Goal: Book appointment/travel/reservation

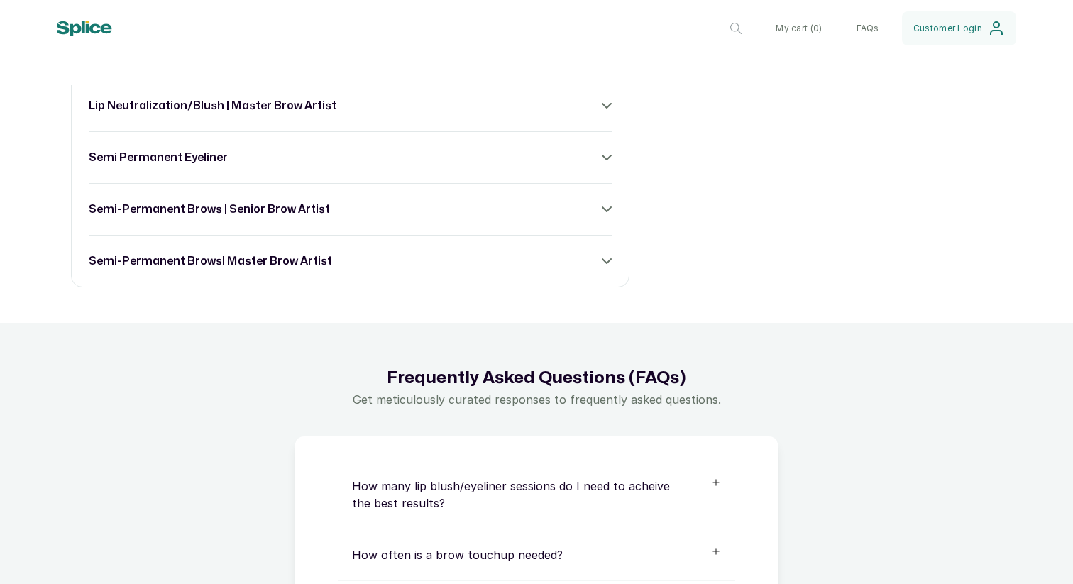
scroll to position [800, 0]
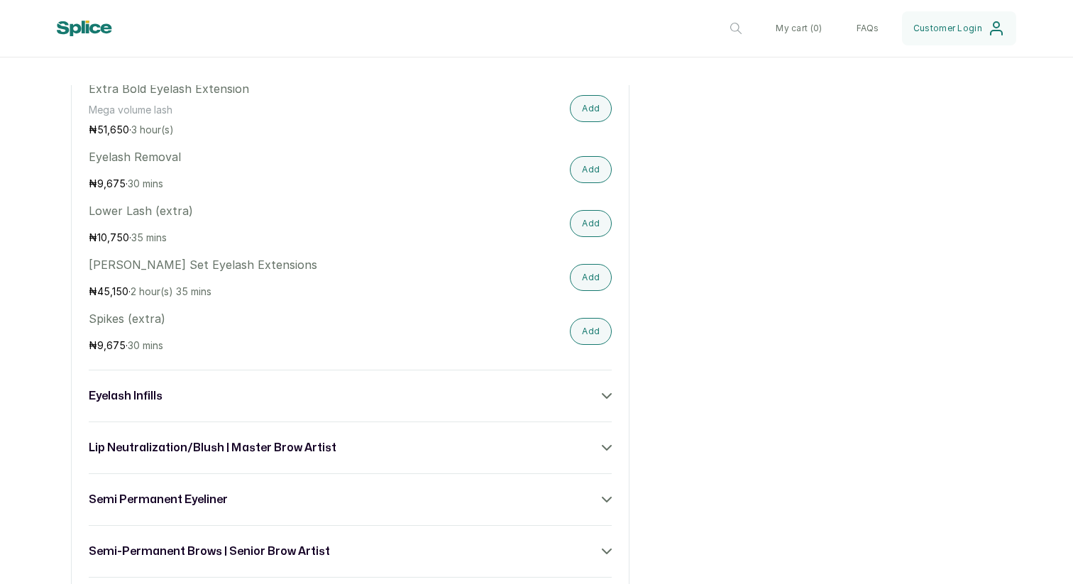
scroll to position [913, 0]
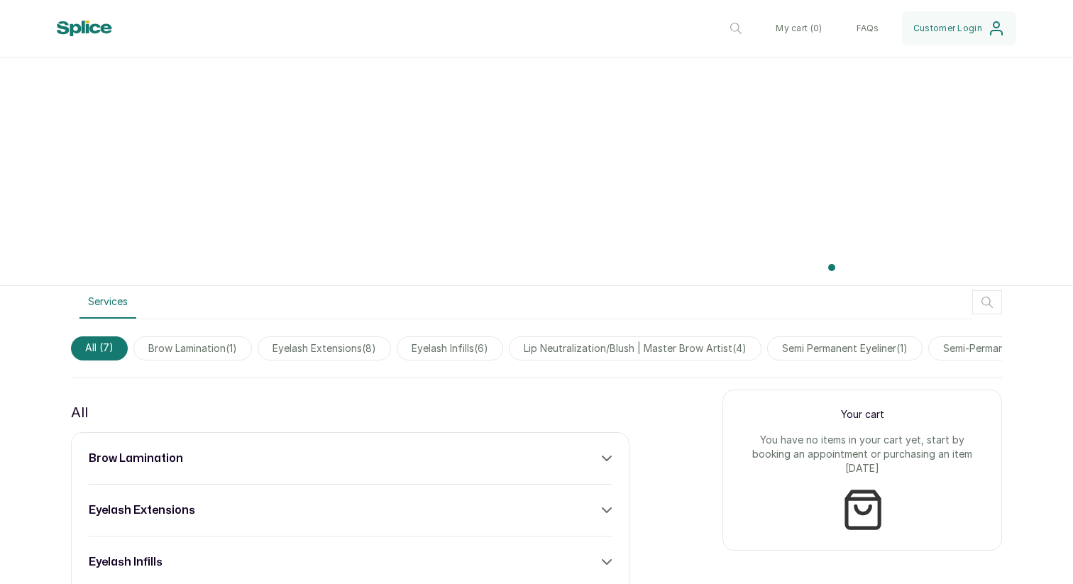
scroll to position [575, 0]
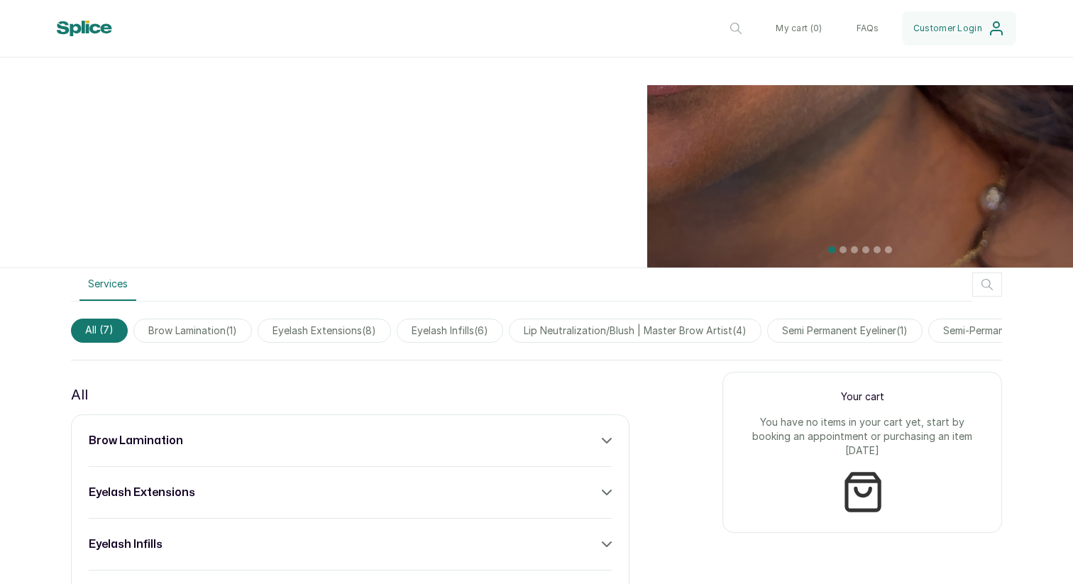
click at [197, 335] on span "brow lamination ( 1 )" at bounding box center [192, 331] width 118 height 24
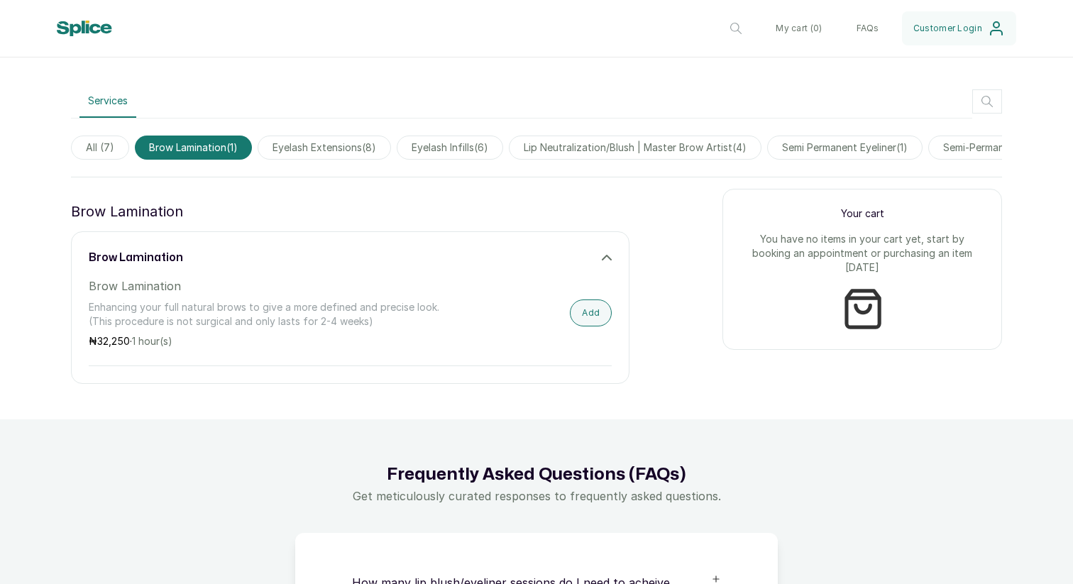
scroll to position [780, 0]
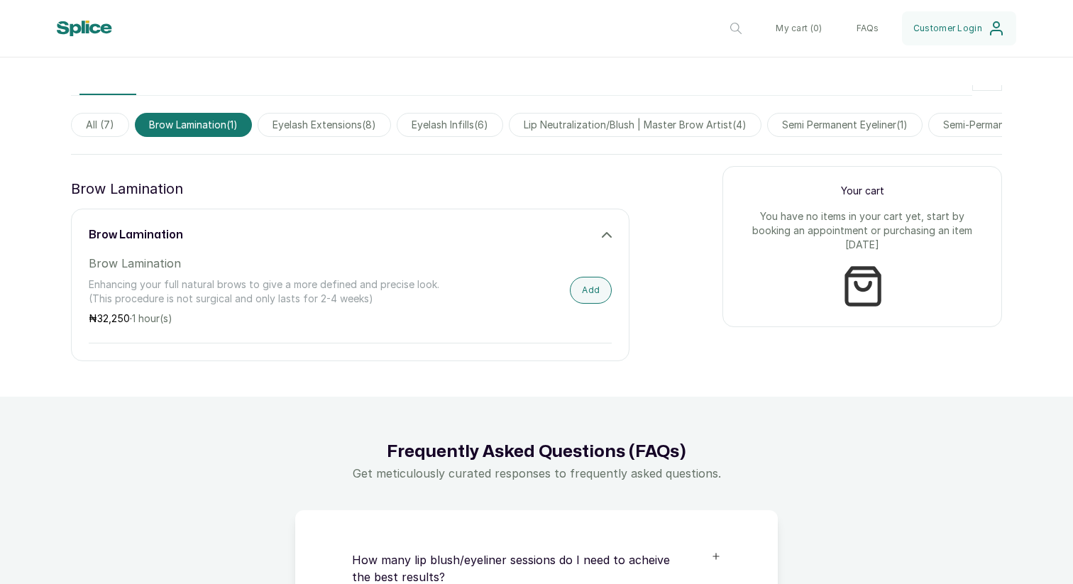
click at [329, 128] on span "eyelash extensions ( 8 )" at bounding box center [324, 125] width 133 height 24
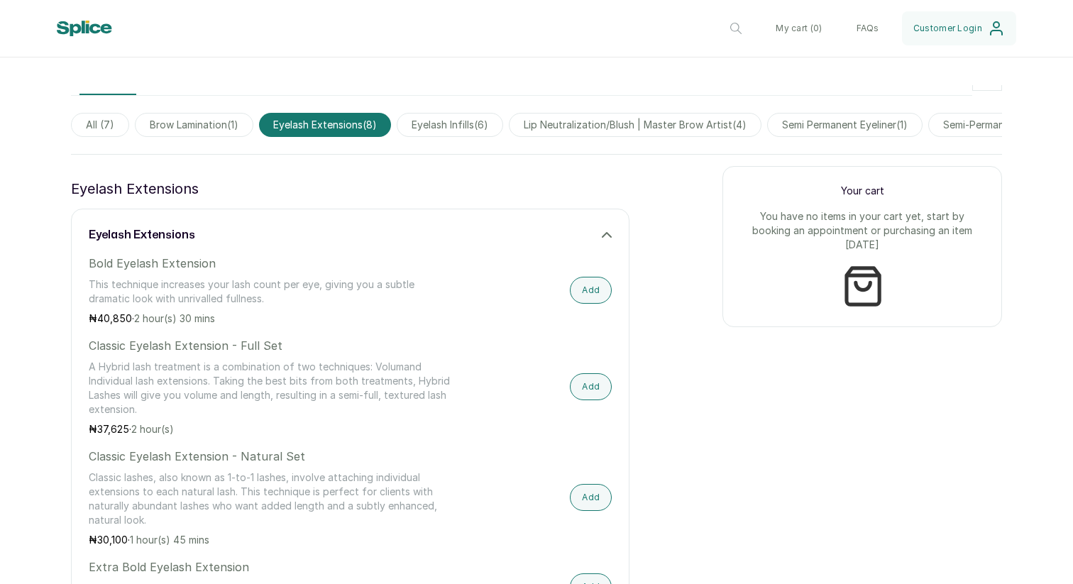
click at [871, 121] on span "semi permanent eyeliner ( 1 )" at bounding box center [844, 125] width 155 height 24
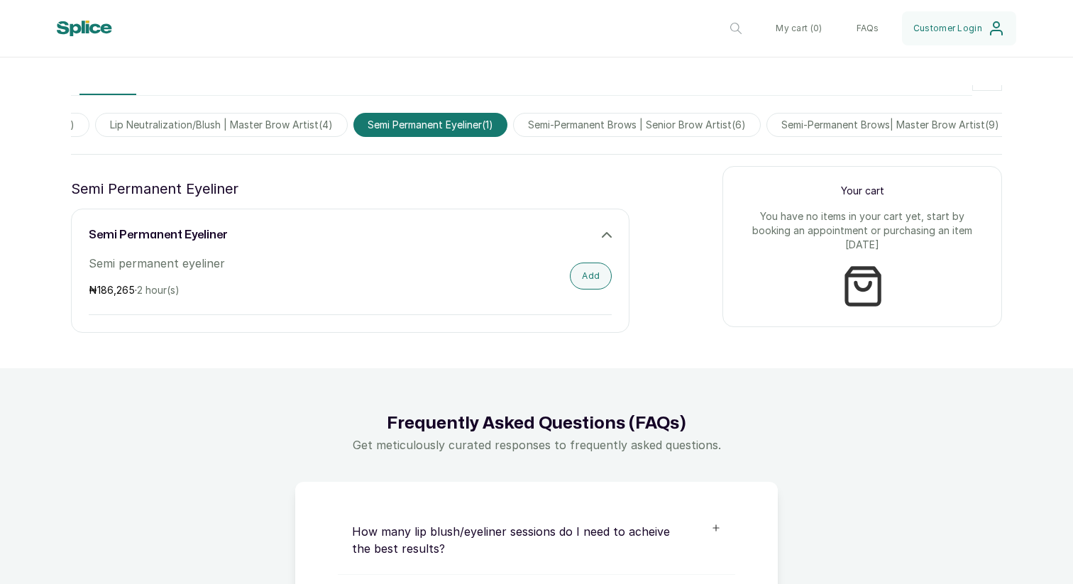
scroll to position [0, 430]
click at [712, 126] on span "semi-permanent brows | senior brow artist ( 6 )" at bounding box center [625, 125] width 248 height 24
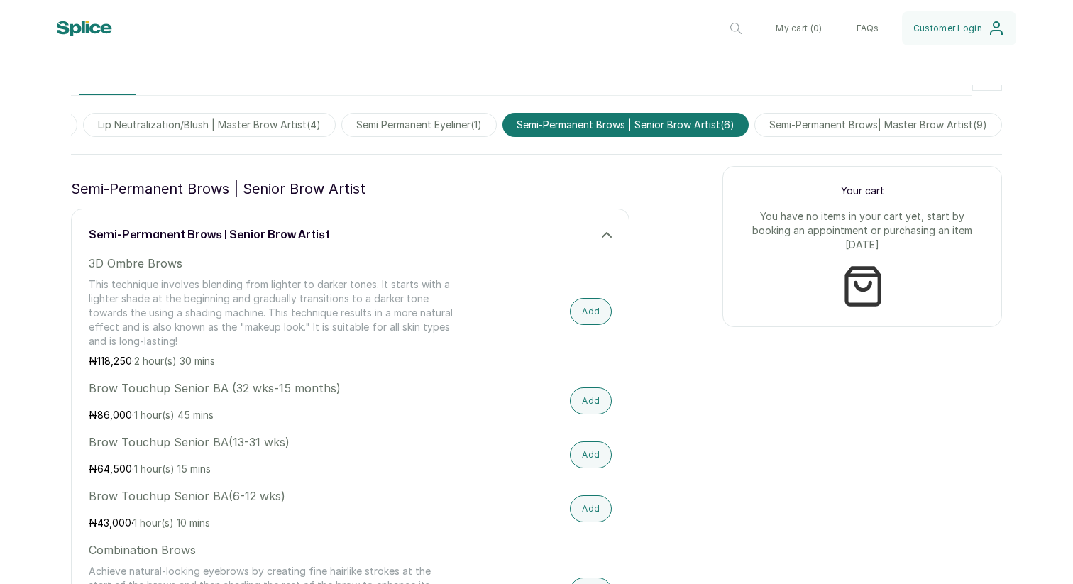
scroll to position [0, 447]
click at [798, 123] on span "semi-permanent brows| master brow artist ( 9 )" at bounding box center [878, 125] width 248 height 24
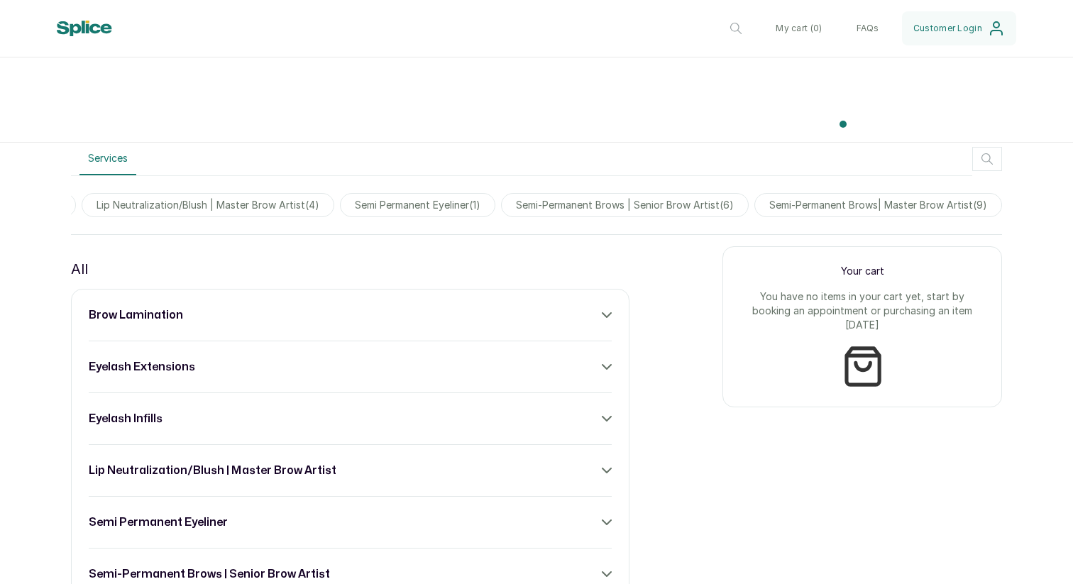
scroll to position [0, 447]
click at [770, 209] on span "semi-permanent brows| master brow artist ( 9 )" at bounding box center [878, 205] width 248 height 24
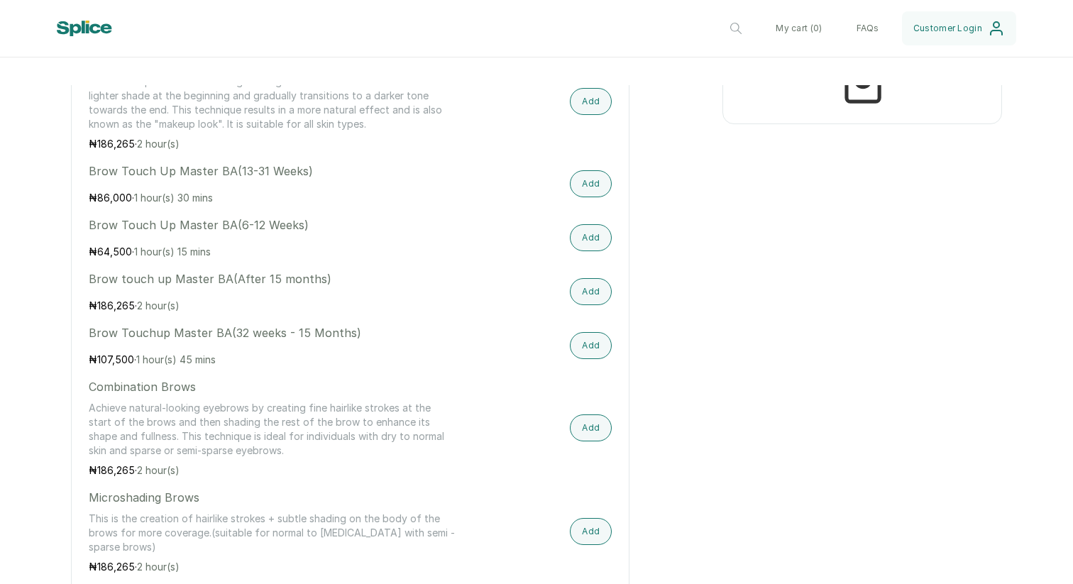
scroll to position [986, 0]
click at [416, 420] on p "Achieve natural-looking eyebrows by creating fine hairlike strokes at the start…" at bounding box center [272, 427] width 366 height 57
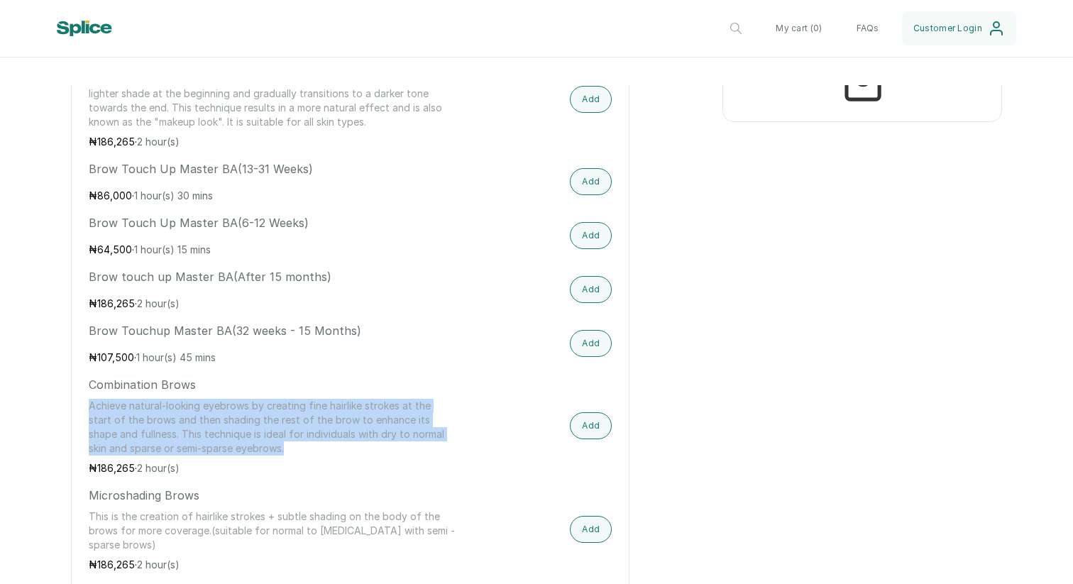
click at [416, 420] on p "Achieve natural-looking eyebrows by creating fine hairlike strokes at the start…" at bounding box center [272, 427] width 366 height 57
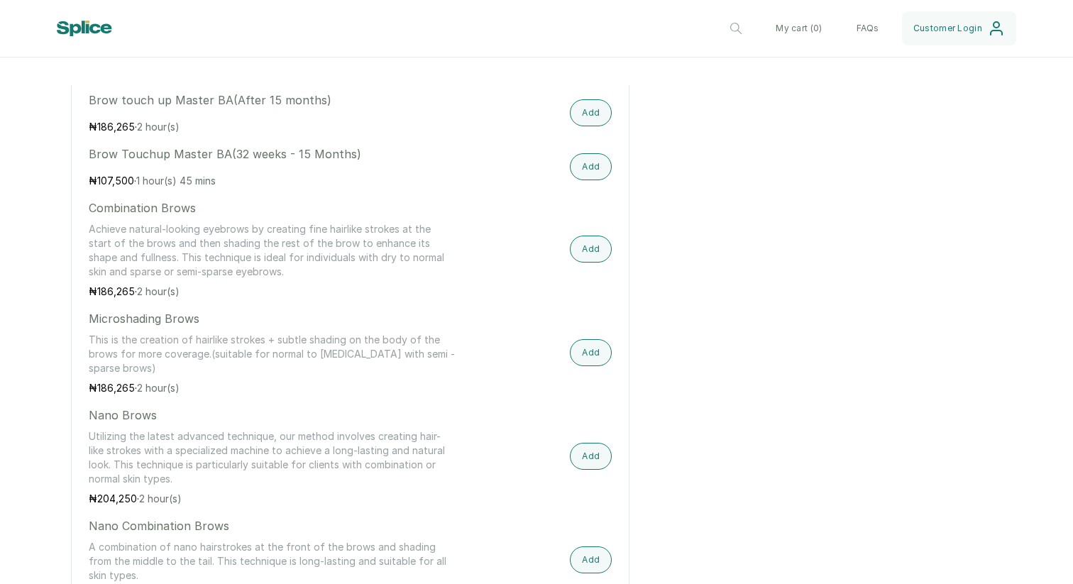
scroll to position [1163, 0]
click at [416, 431] on p "Utilizing the latest advanced technique, our method involves creating hair-like…" at bounding box center [272, 457] width 366 height 57
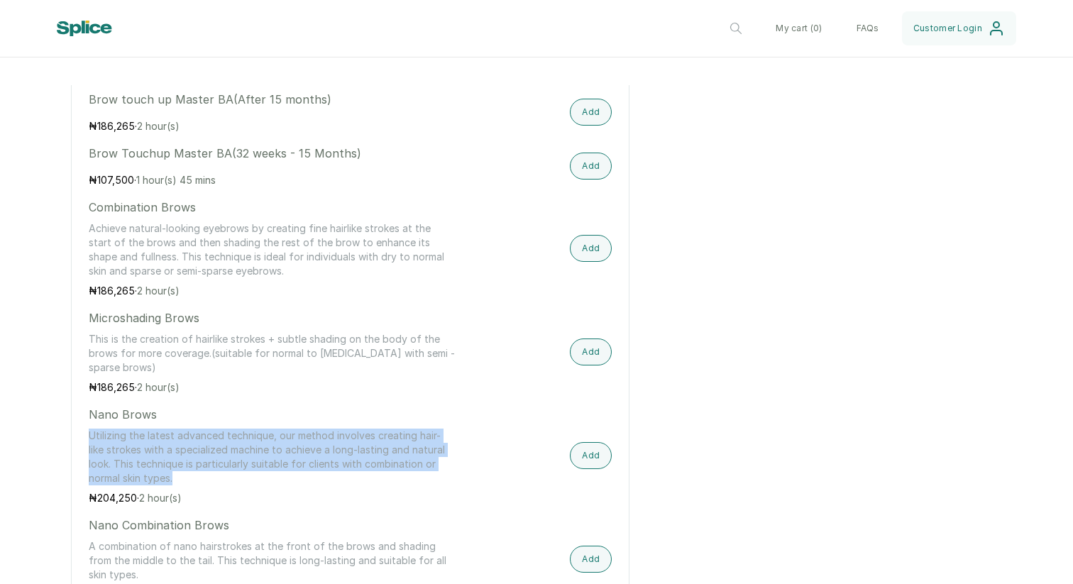
click at [416, 431] on p "Utilizing the latest advanced technique, our method involves creating hair-like…" at bounding box center [272, 457] width 366 height 57
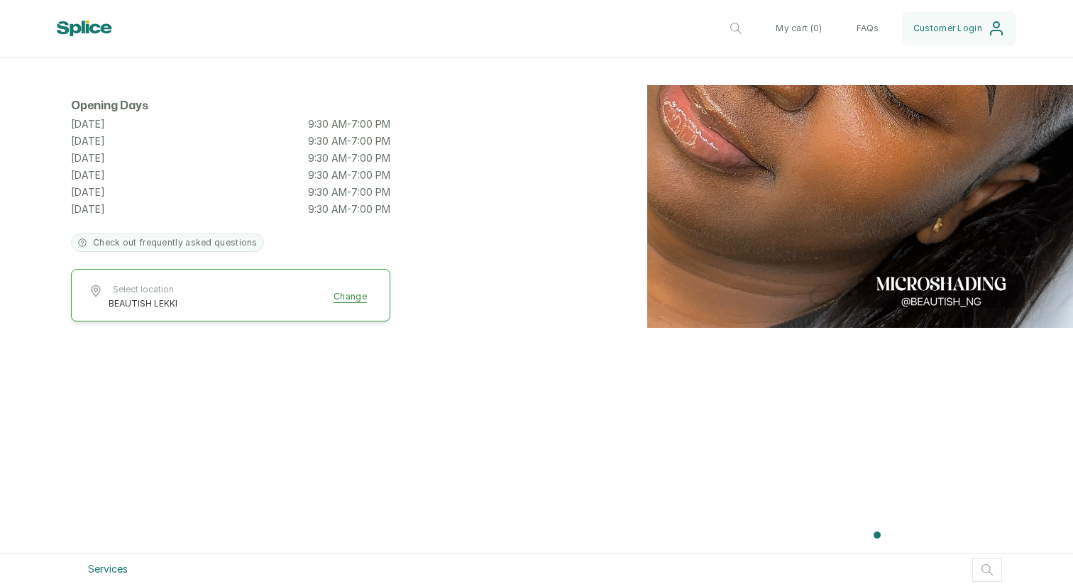
scroll to position [367, 0]
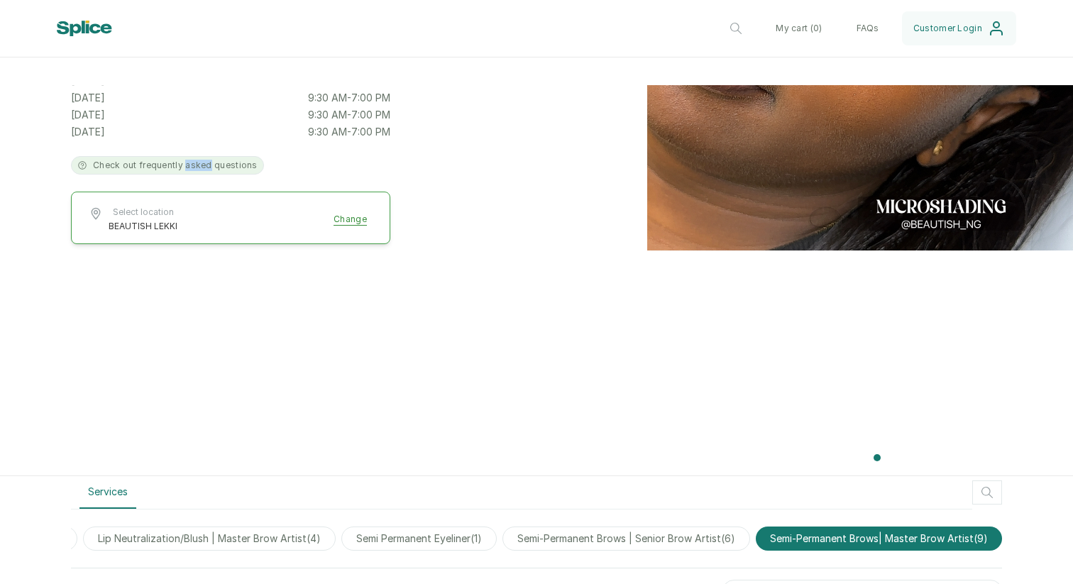
click at [209, 165] on button "Check out frequently asked questions" at bounding box center [167, 165] width 193 height 18
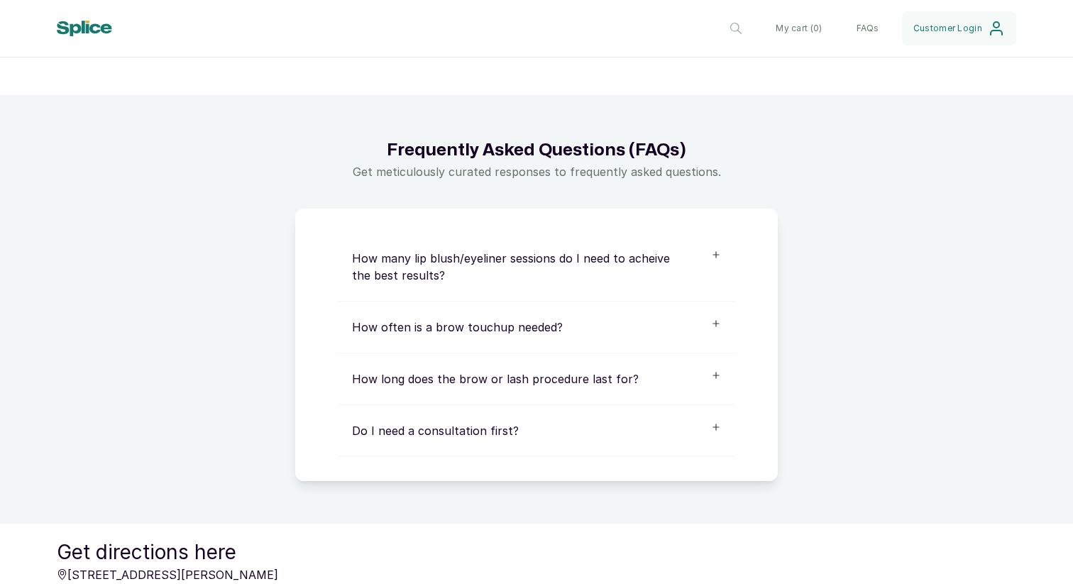
scroll to position [1732, 0]
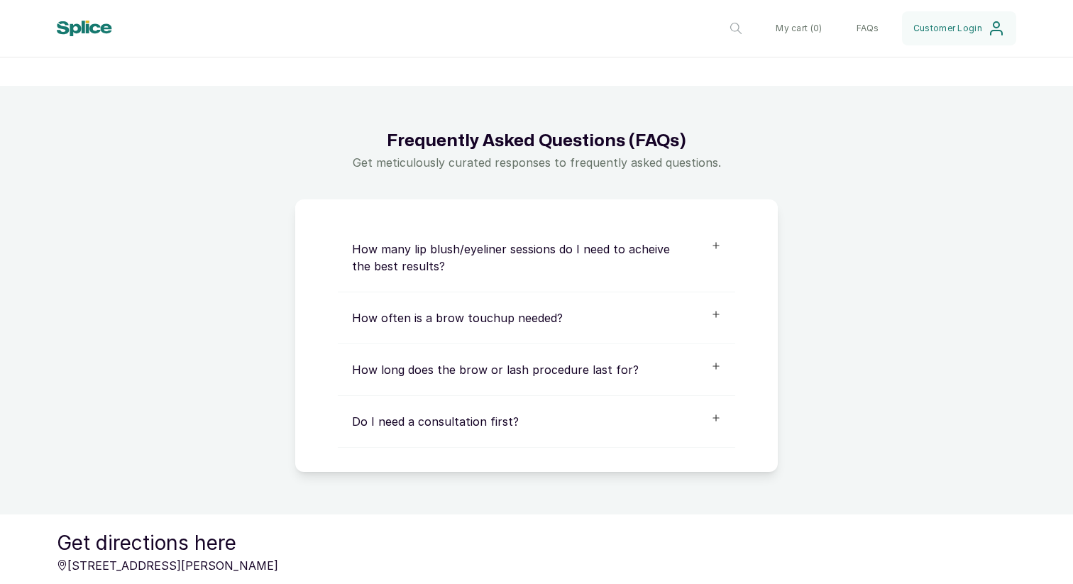
click at [478, 418] on p "Do I need a consultation first?" at bounding box center [518, 421] width 332 height 17
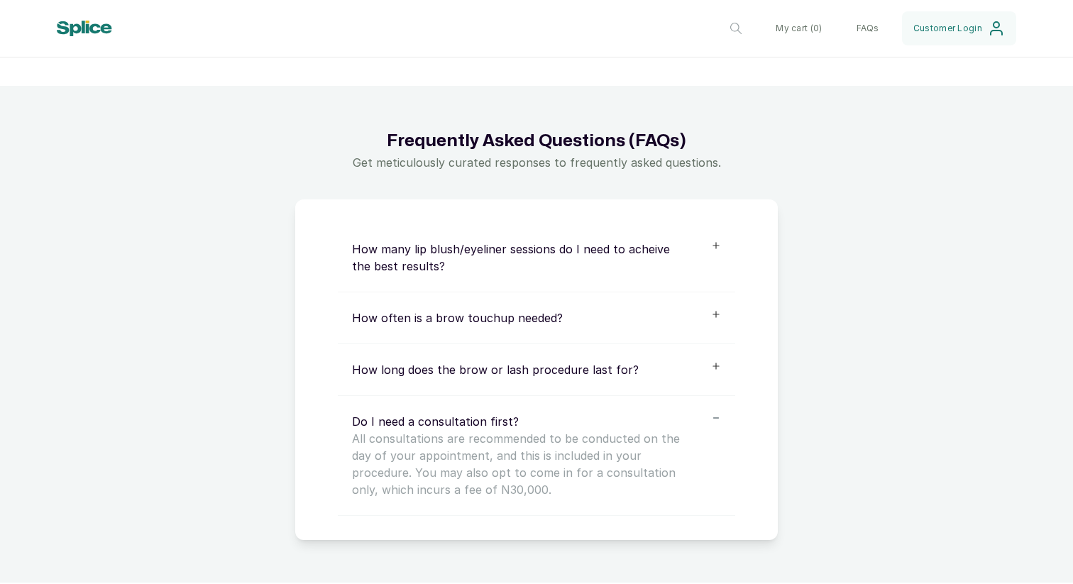
click at [478, 418] on p "Do I need a consultation first?" at bounding box center [518, 421] width 332 height 17
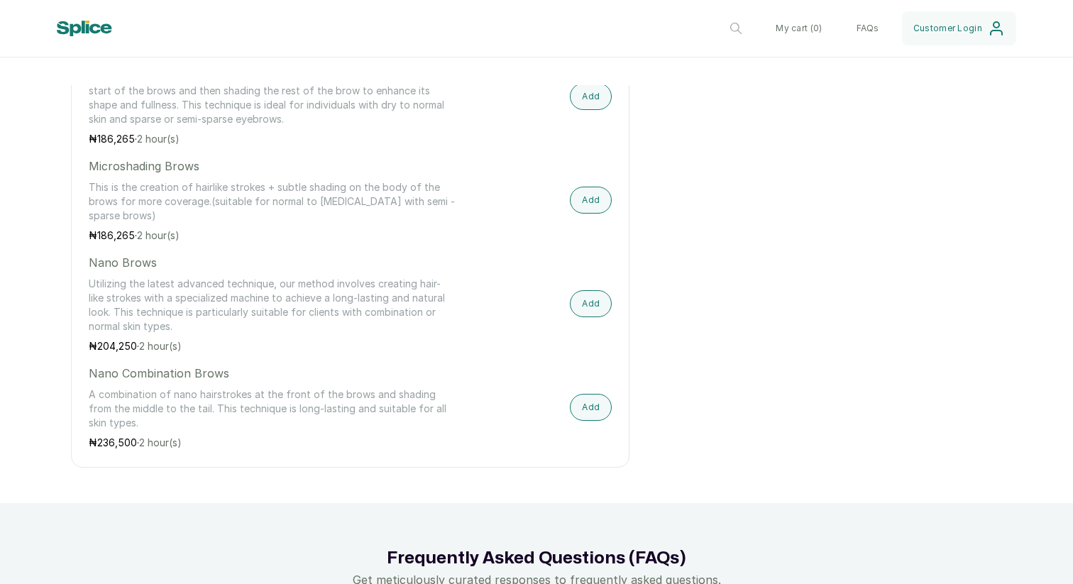
scroll to position [1321, 0]
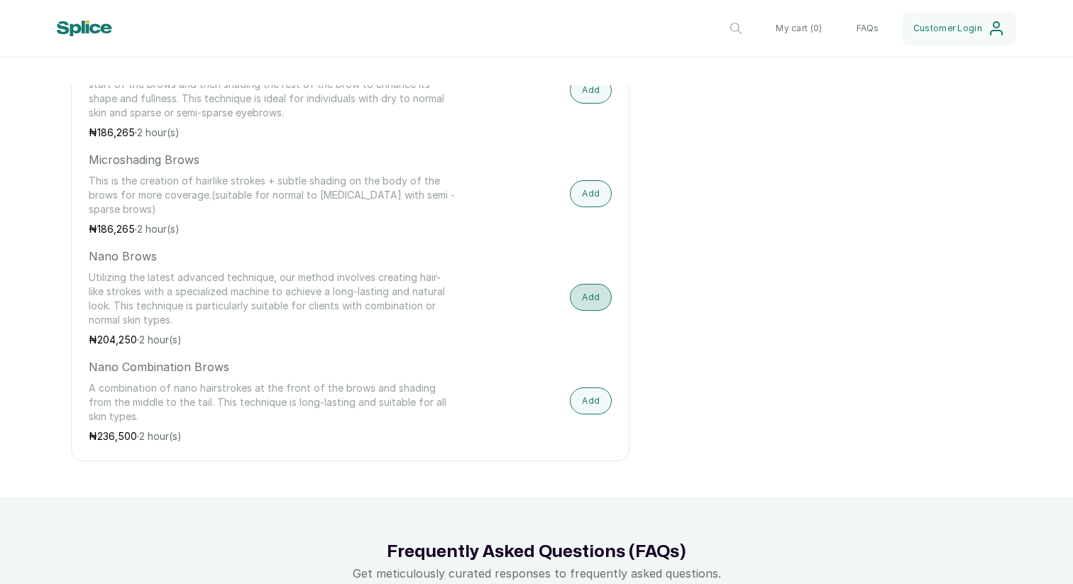
click at [590, 307] on button "Add" at bounding box center [591, 297] width 42 height 27
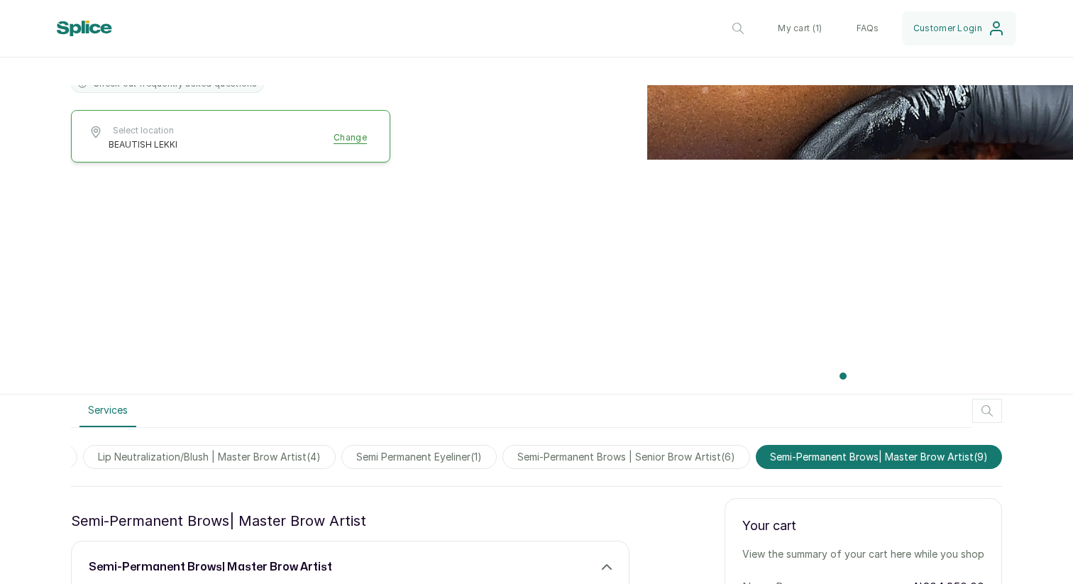
scroll to position [500, 0]
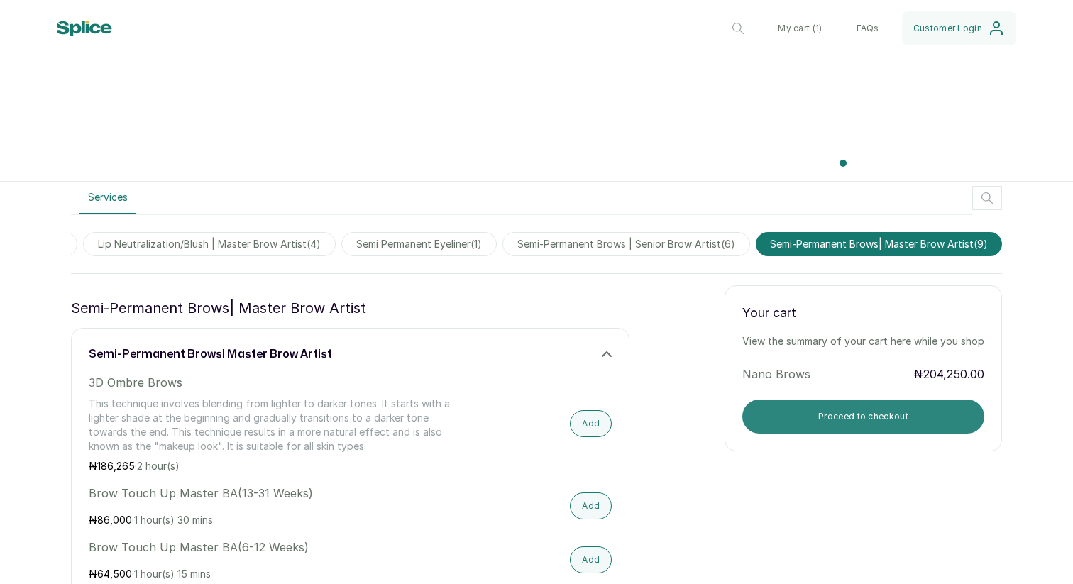
click at [812, 421] on button "Proceed to checkout" at bounding box center [863, 416] width 242 height 34
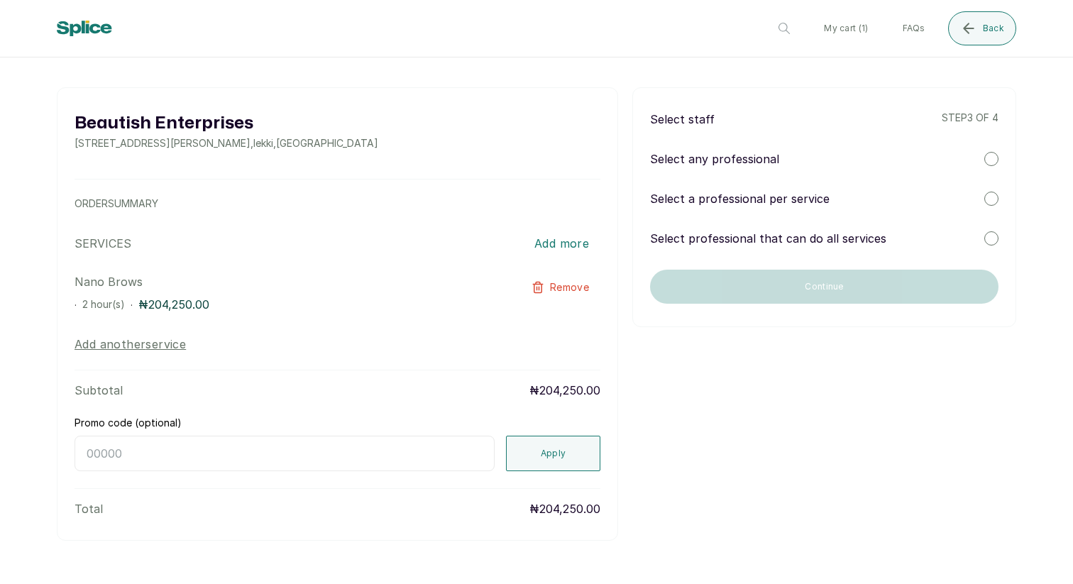
scroll to position [54, 0]
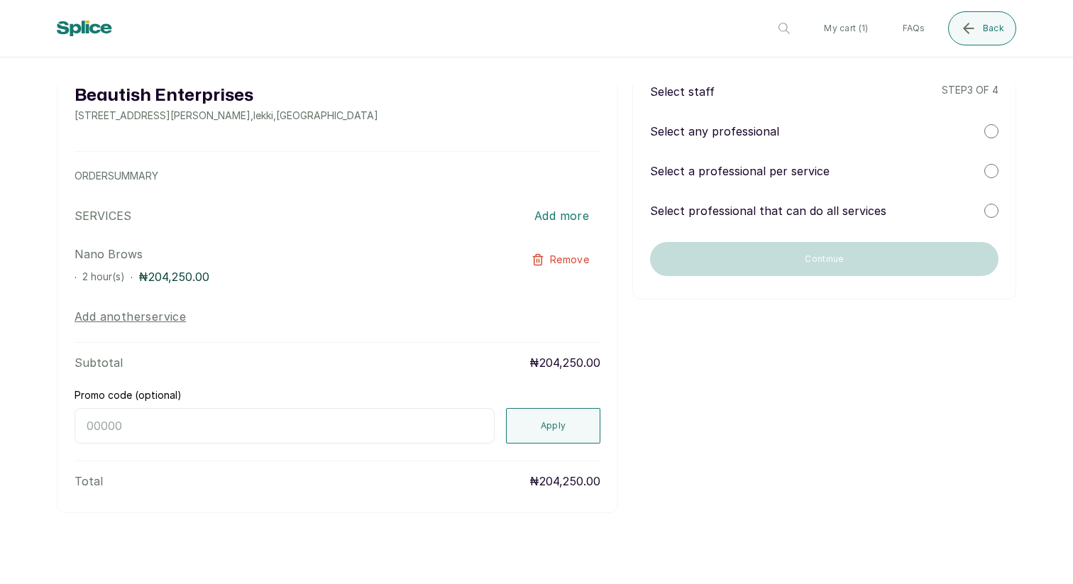
click at [687, 138] on p "Select any professional" at bounding box center [714, 131] width 129 height 17
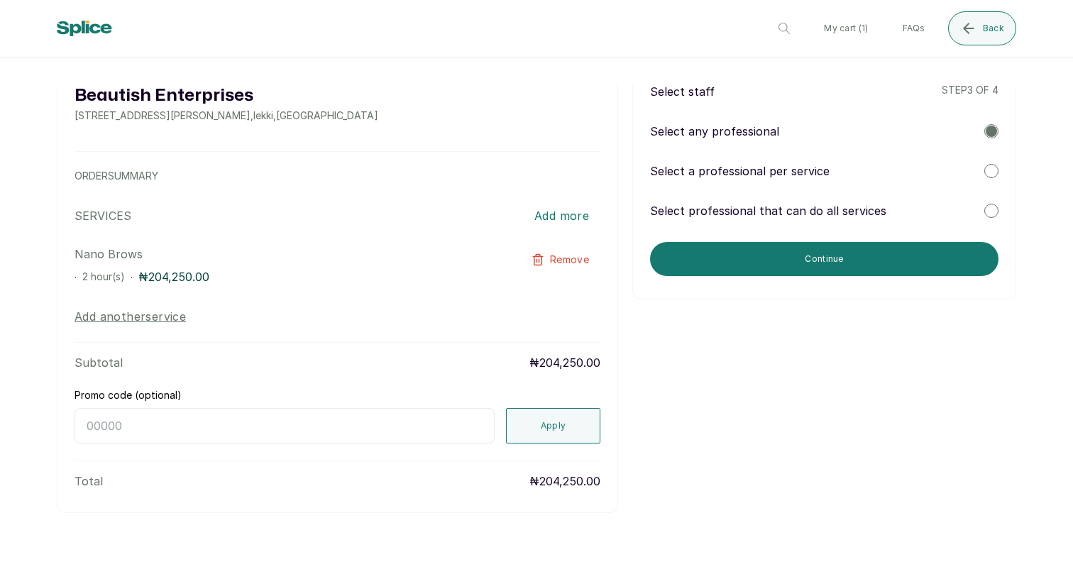
click at [693, 168] on p "Select a professional per service" at bounding box center [740, 170] width 180 height 17
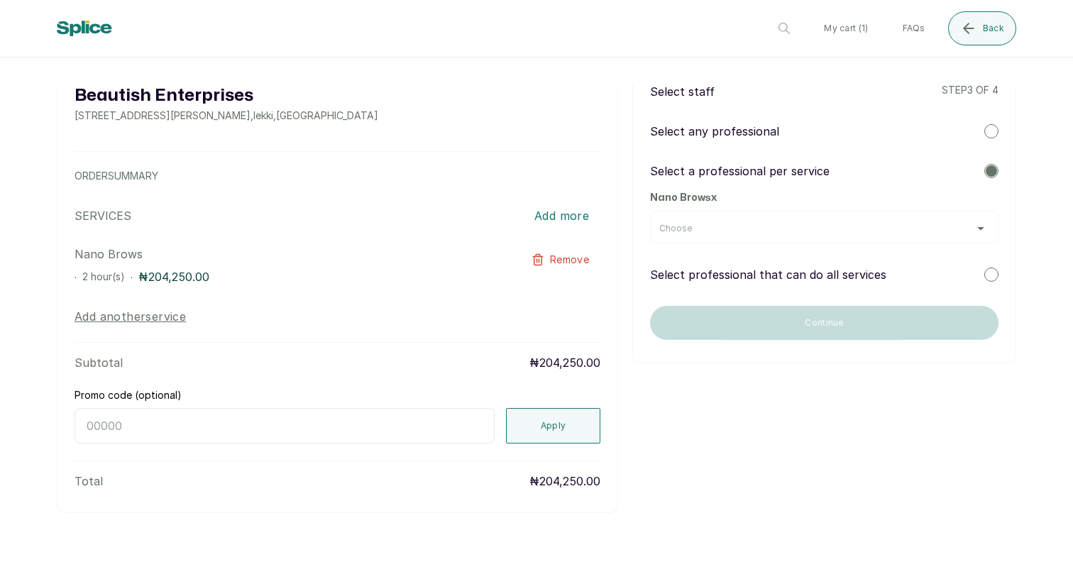
click at [701, 224] on div "Choose" at bounding box center [824, 228] width 330 height 11
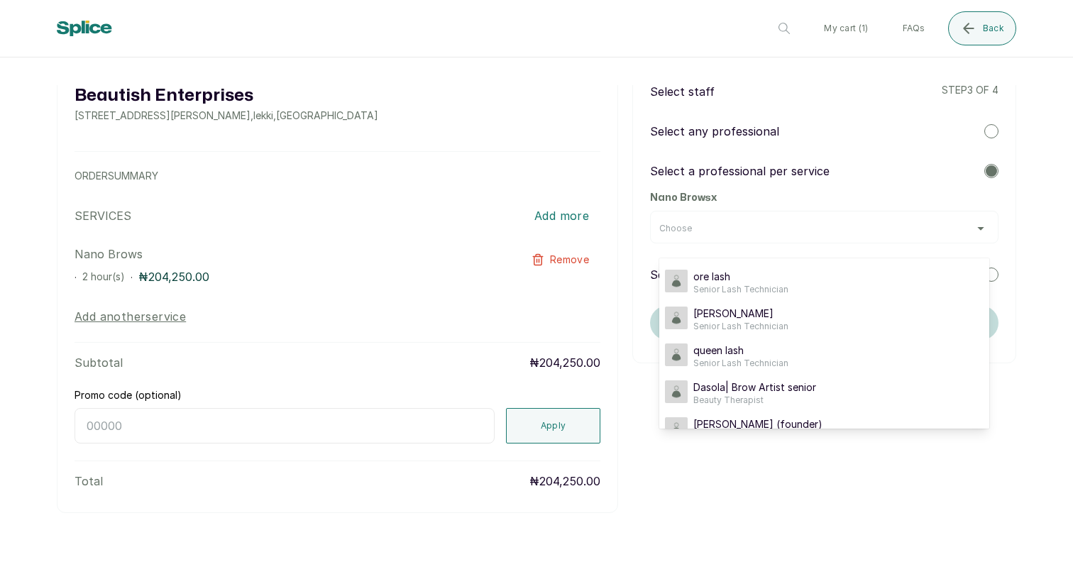
scroll to position [26, 0]
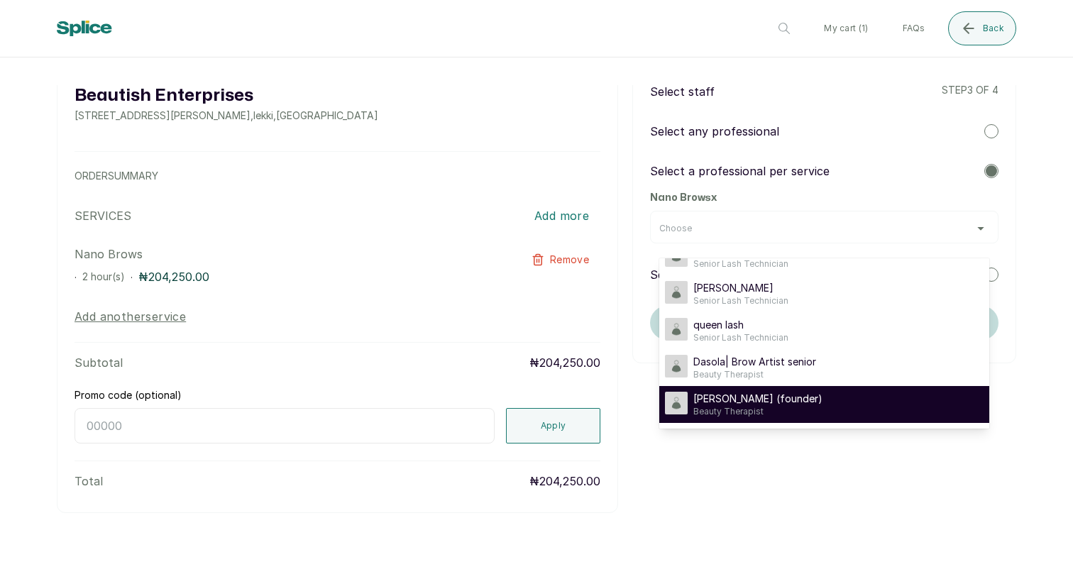
click at [731, 408] on span "Beauty Therapist" at bounding box center [757, 411] width 129 height 11
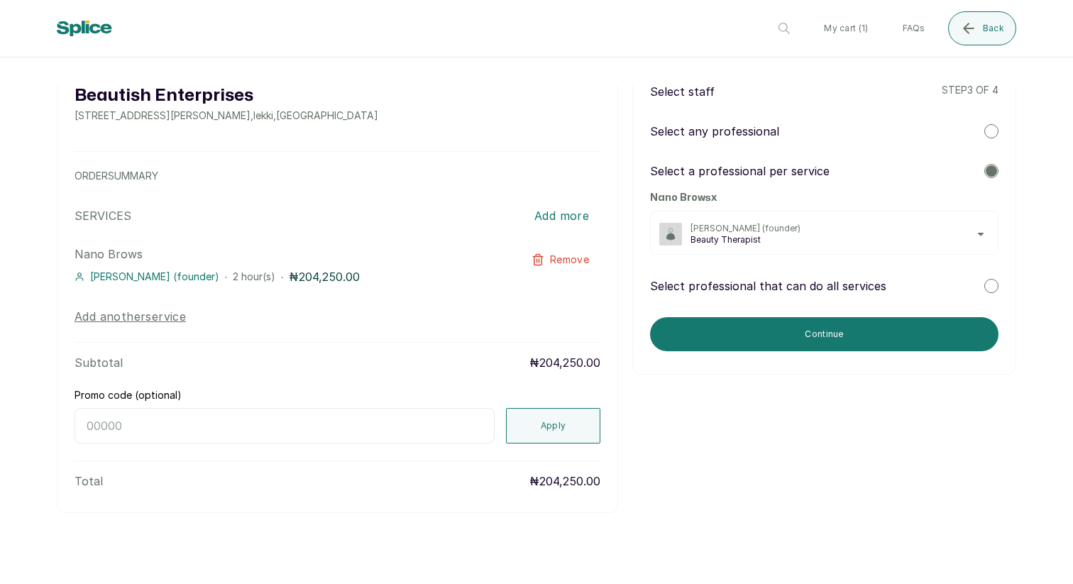
click at [163, 316] on button "Add another service" at bounding box center [130, 316] width 111 height 17
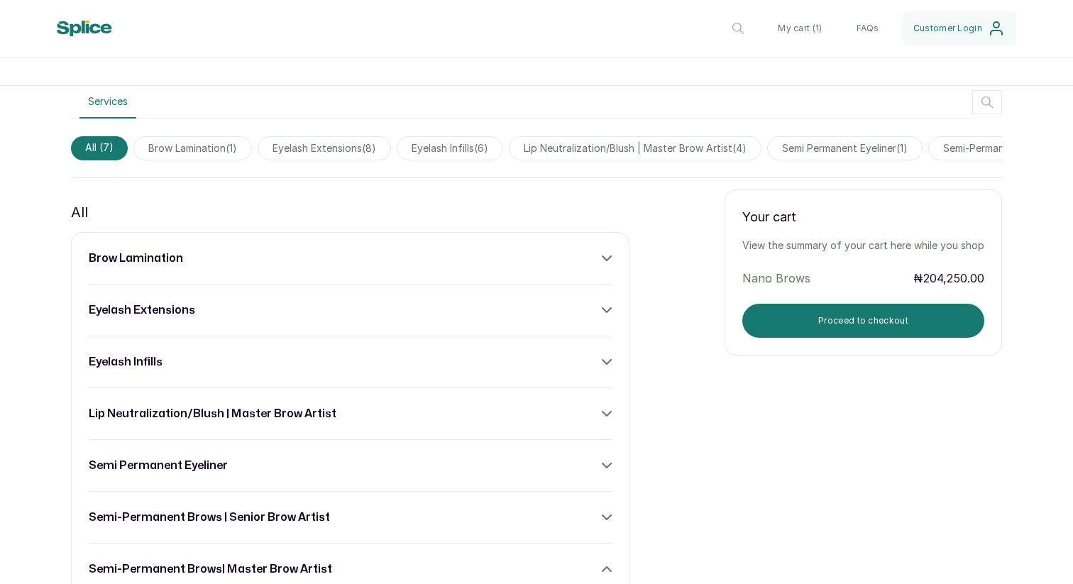
scroll to position [771, 0]
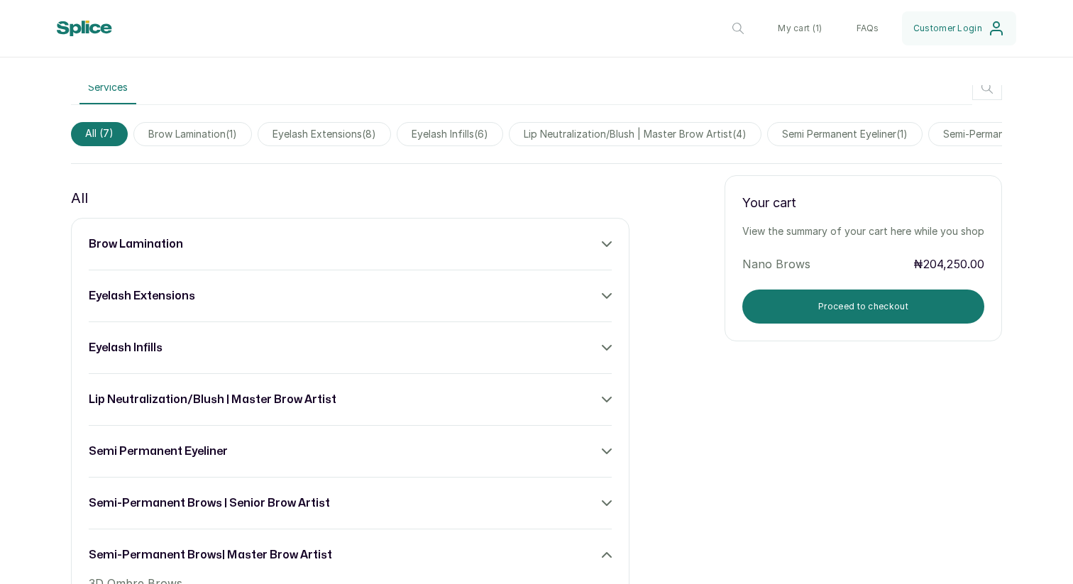
click at [575, 295] on div "eyelash extensions" at bounding box center [350, 295] width 523 height 17
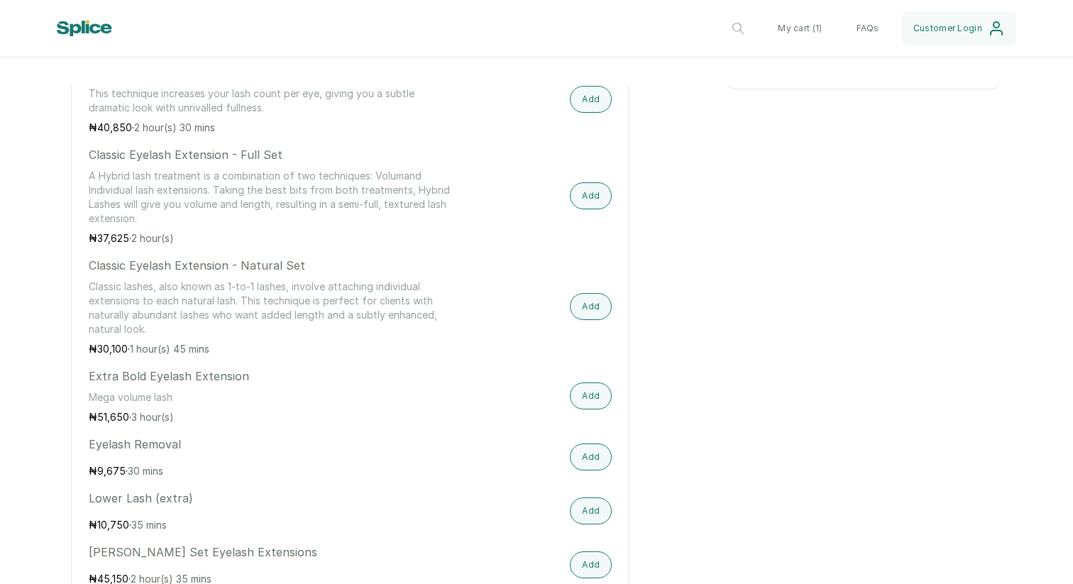
scroll to position [1103, 0]
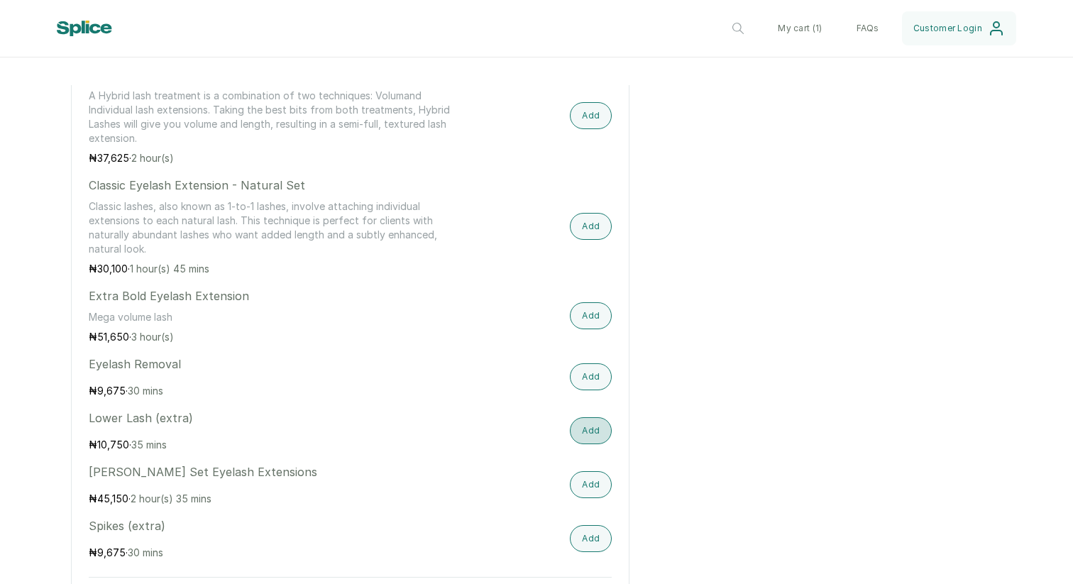
click at [583, 424] on button "Add" at bounding box center [591, 430] width 42 height 27
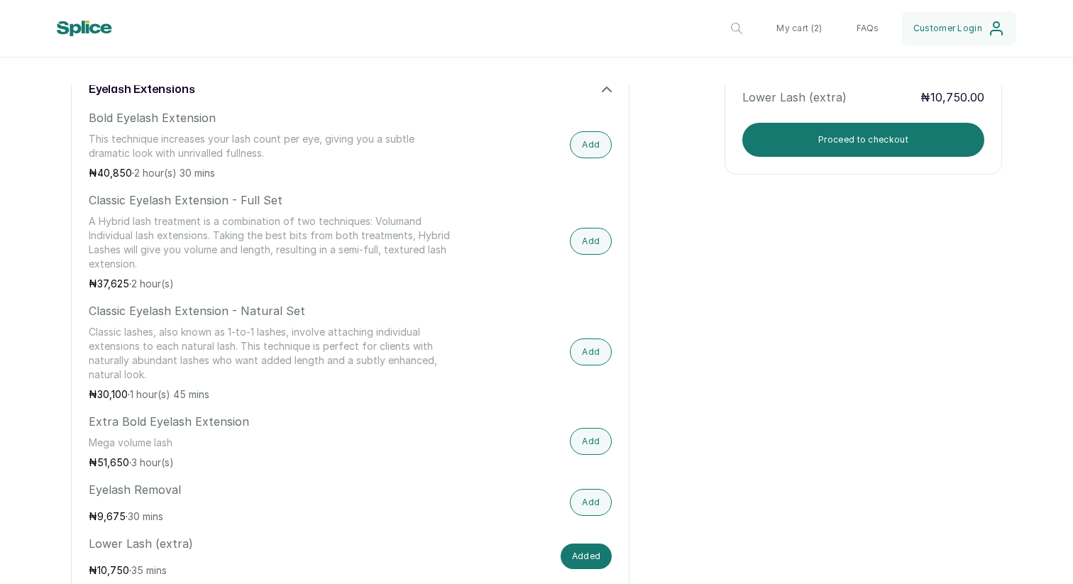
scroll to position [973, 0]
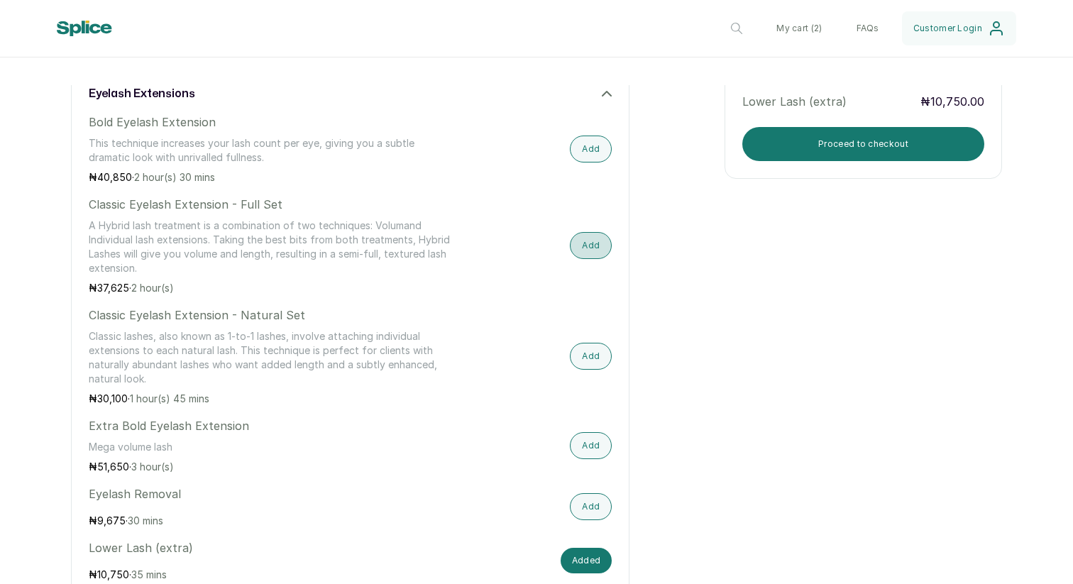
click at [595, 251] on button "Add" at bounding box center [591, 245] width 42 height 27
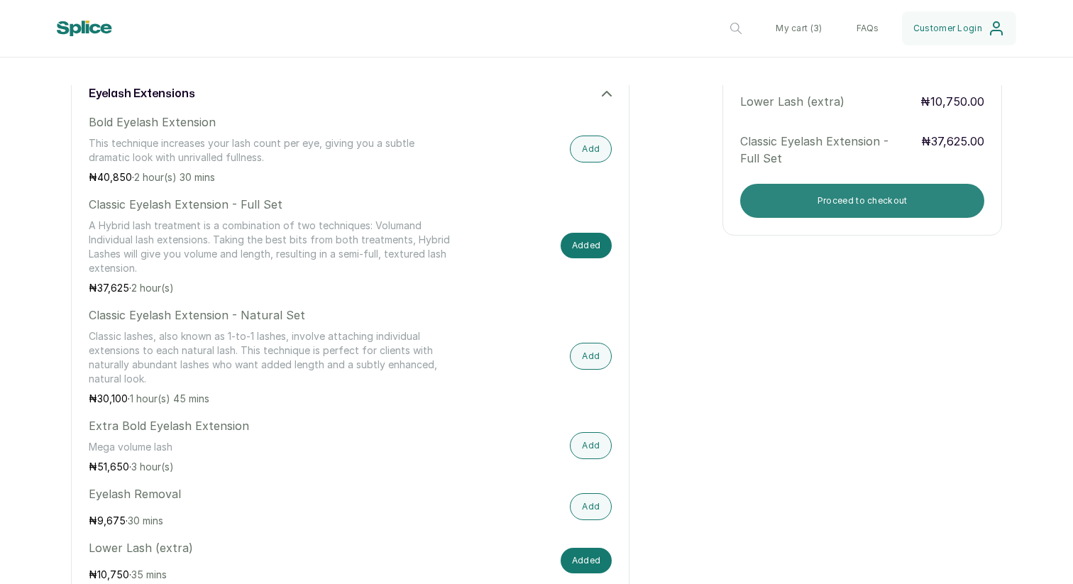
click at [786, 199] on button "Proceed to checkout" at bounding box center [862, 201] width 244 height 34
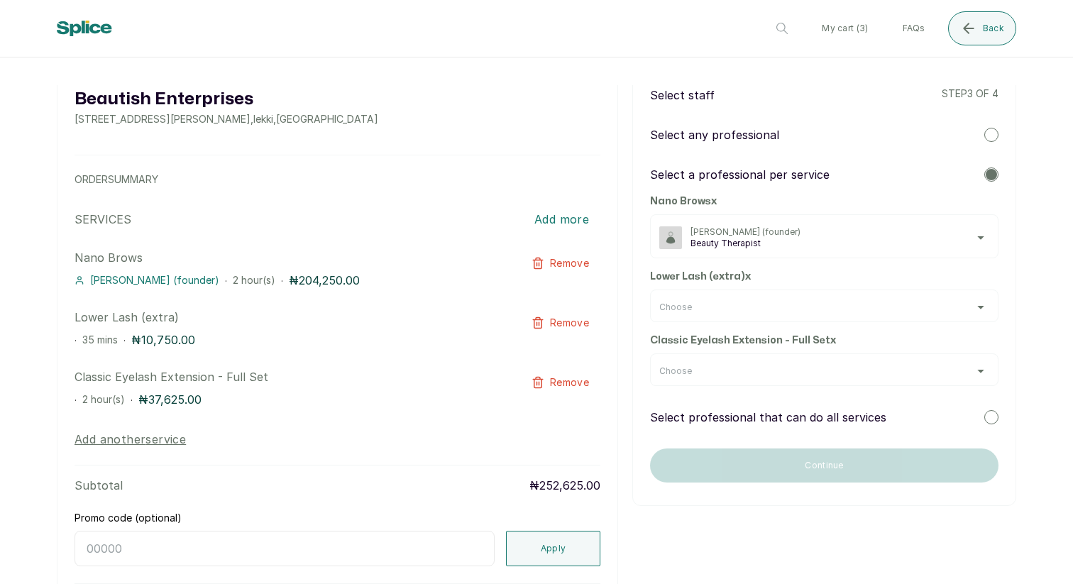
scroll to position [88, 0]
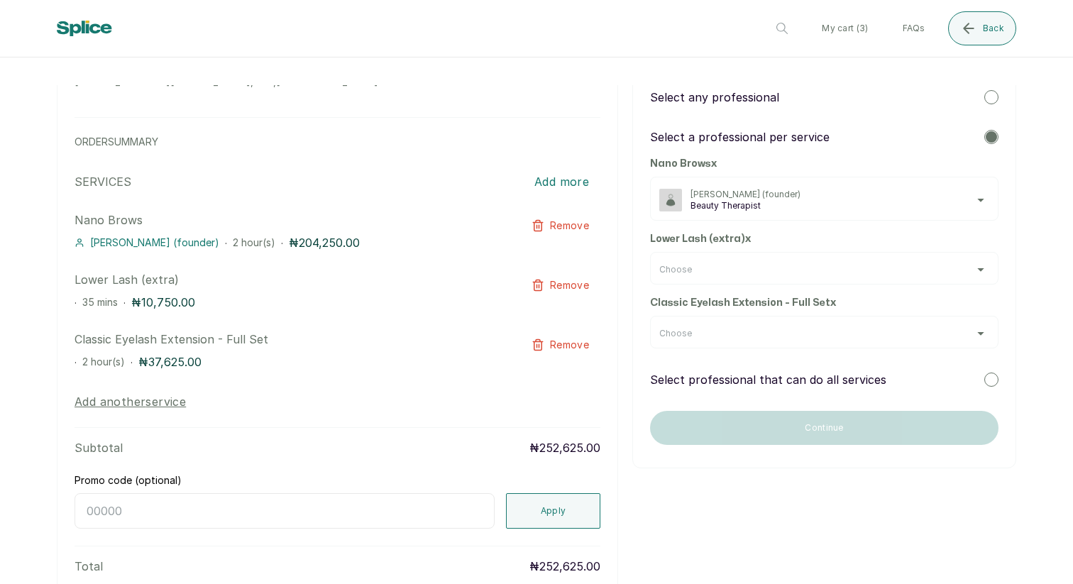
click at [735, 273] on div "Choose" at bounding box center [824, 269] width 330 height 11
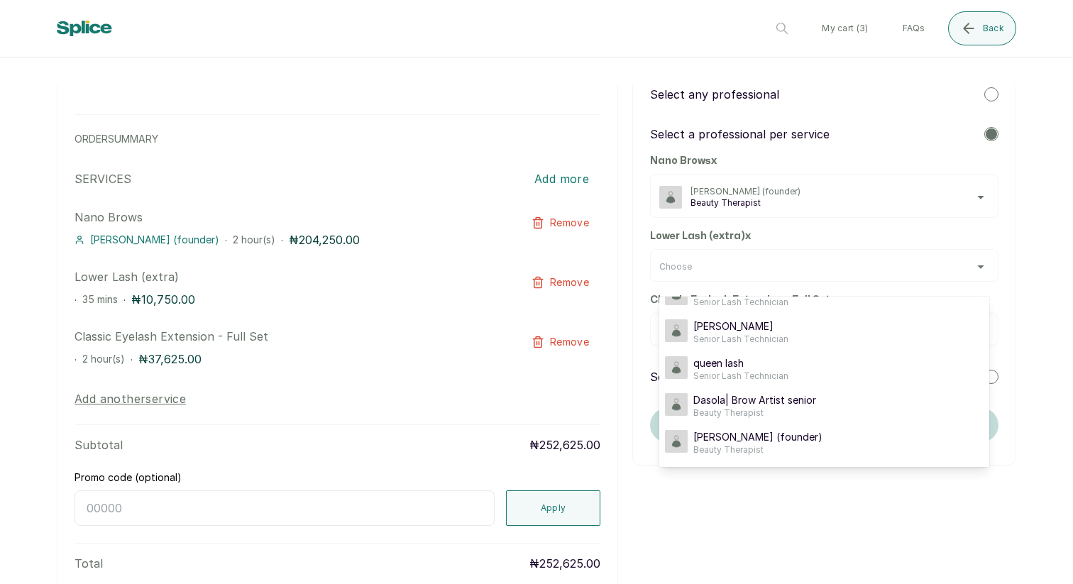
scroll to position [0, 0]
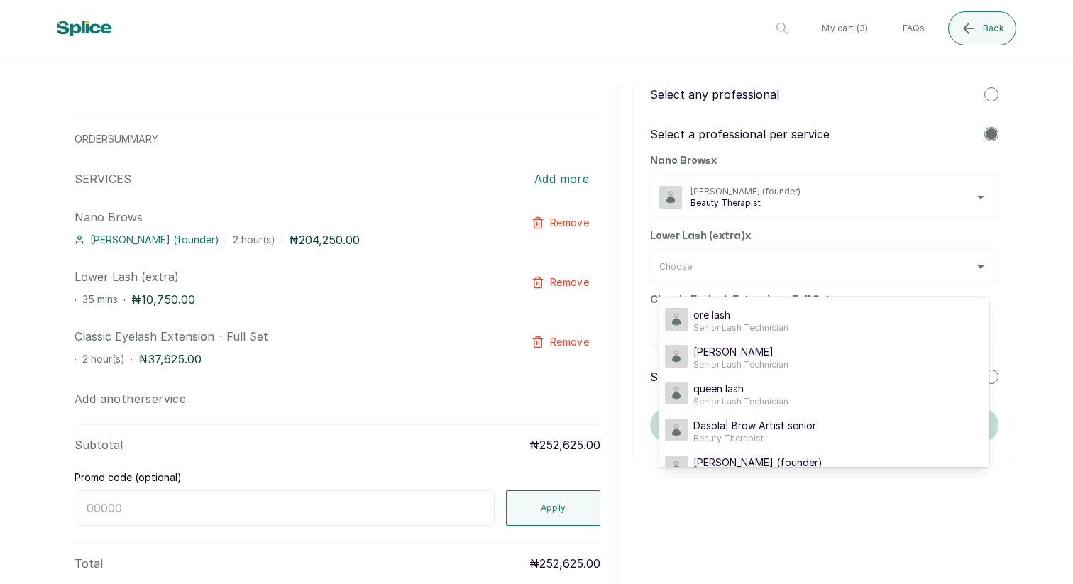
click at [726, 523] on div "Beautish Enterprises 13 Taiye Olowu Street, Lekki, Nigeria , lekki , Lagos ORDE…" at bounding box center [536, 309] width 959 height 573
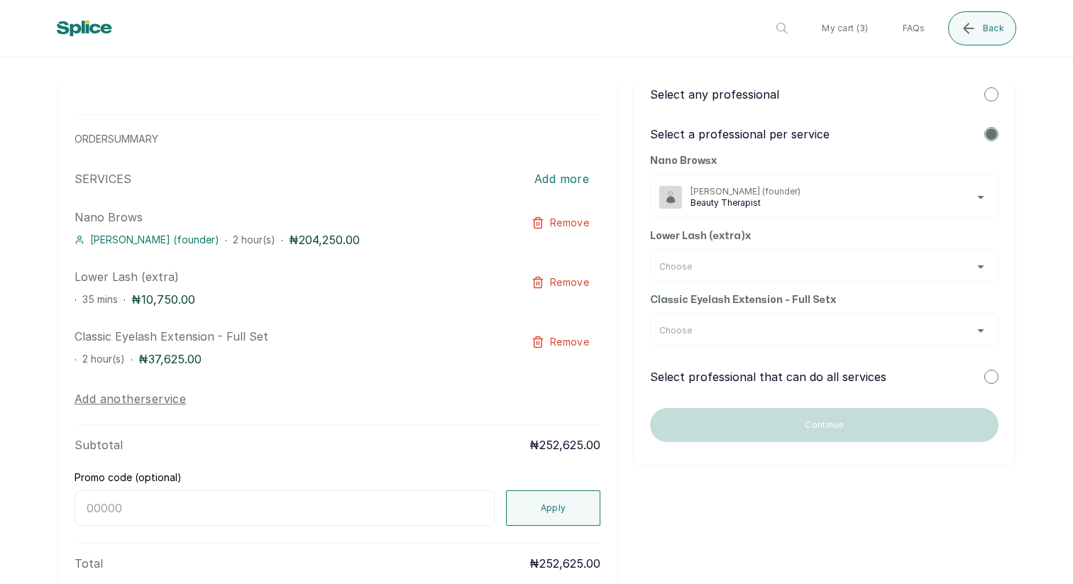
click at [789, 101] on div "Select any professional" at bounding box center [824, 94] width 348 height 17
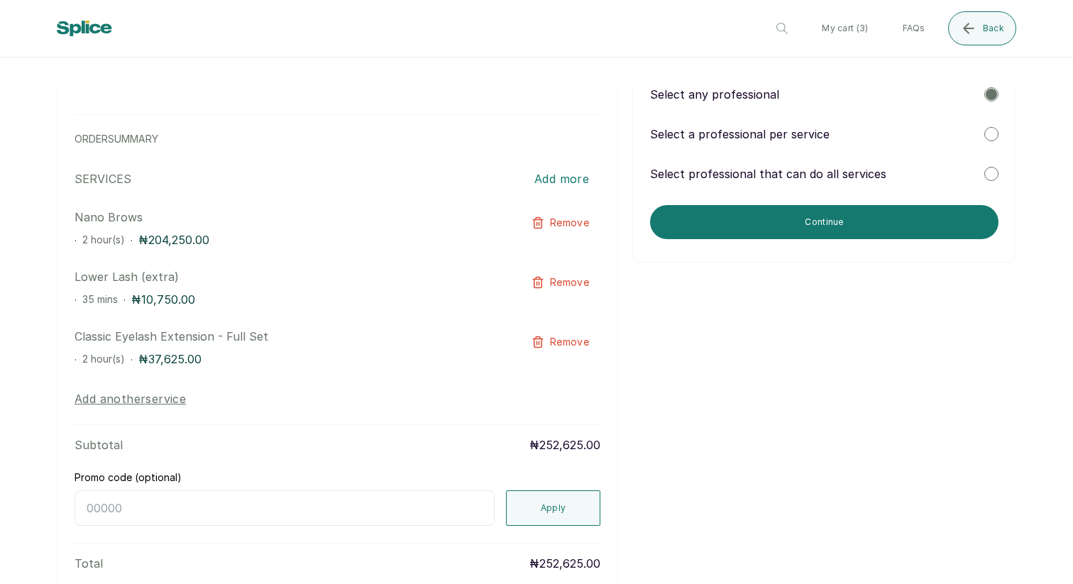
click at [790, 138] on p "Select a professional per service" at bounding box center [740, 134] width 180 height 17
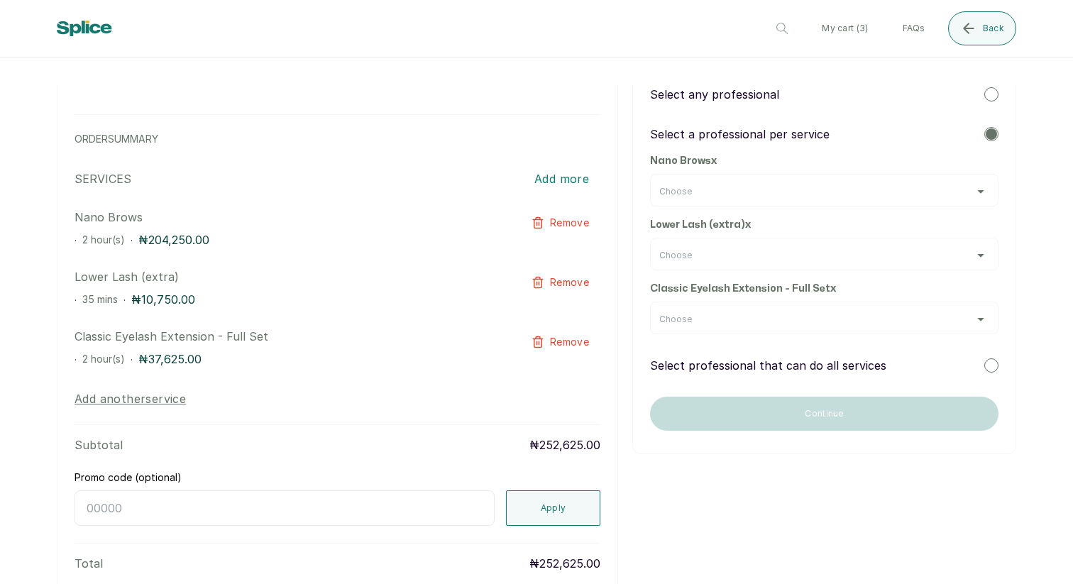
click at [775, 192] on div "Choose" at bounding box center [824, 191] width 330 height 11
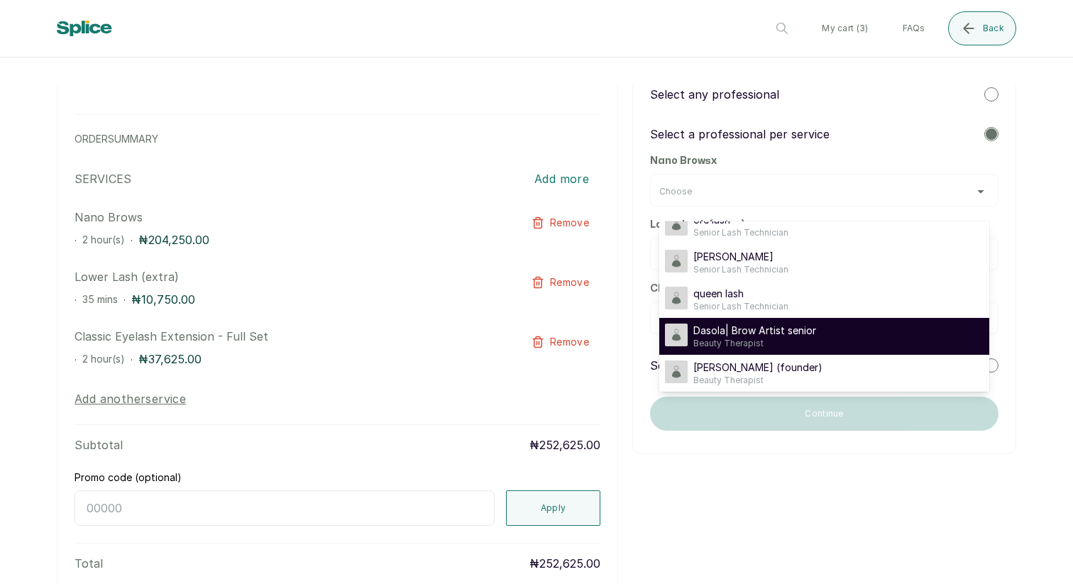
scroll to position [26, 0]
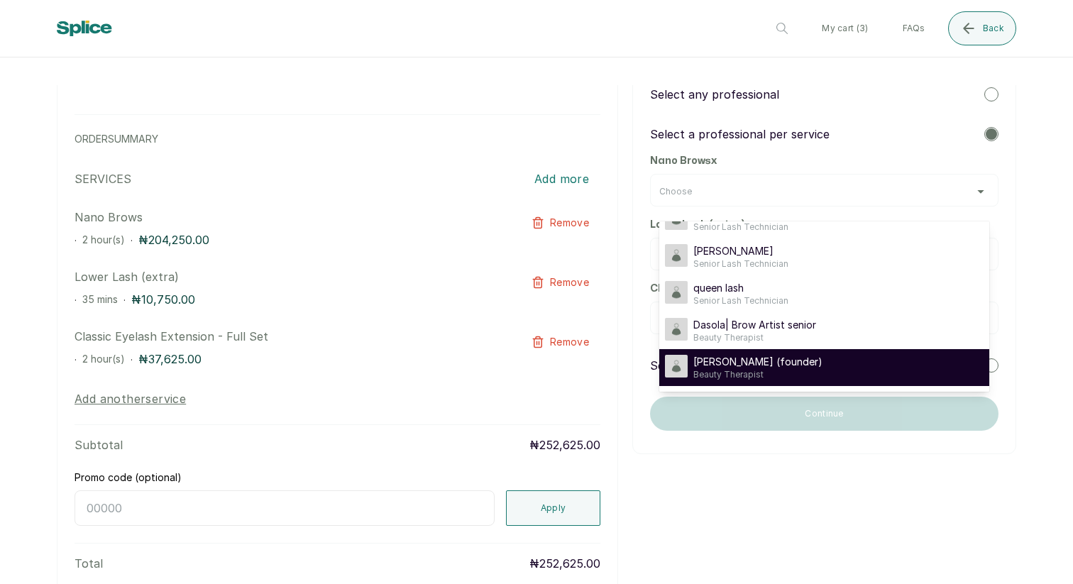
click at [742, 373] on span "Beauty Therapist" at bounding box center [757, 374] width 129 height 11
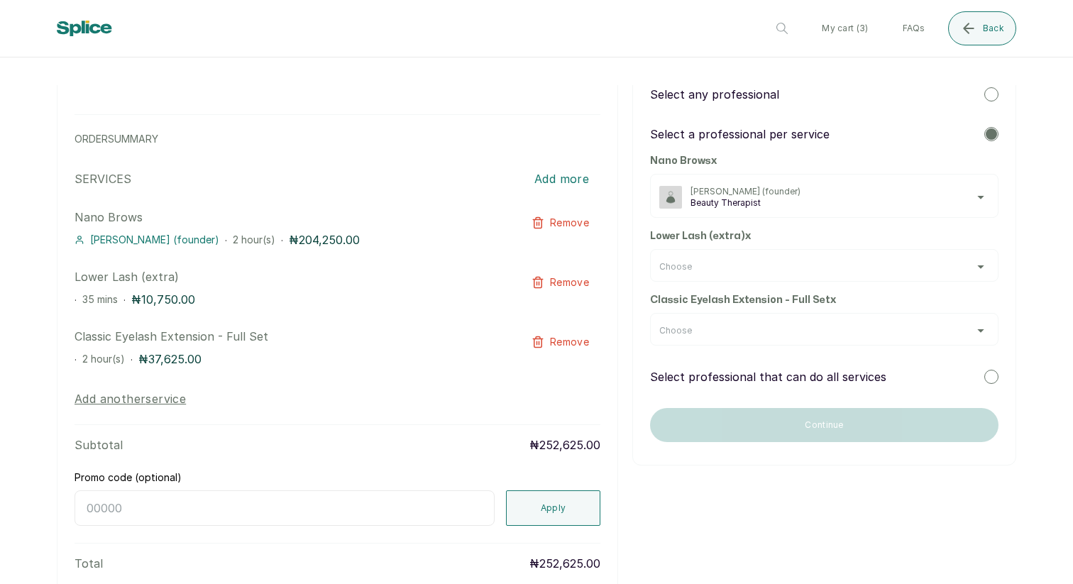
click at [743, 264] on div "Choose" at bounding box center [824, 266] width 330 height 11
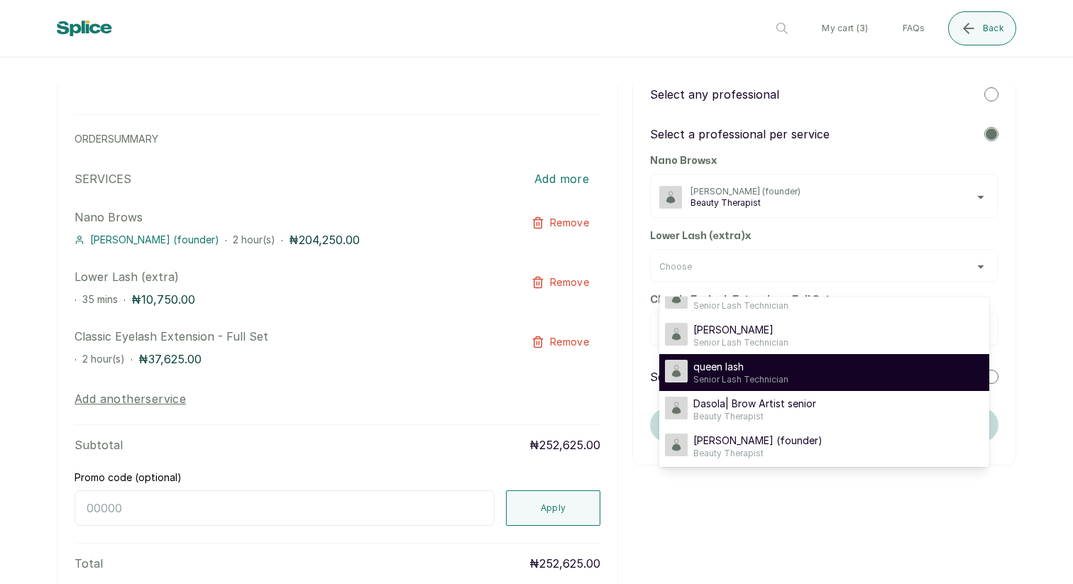
scroll to position [0, 0]
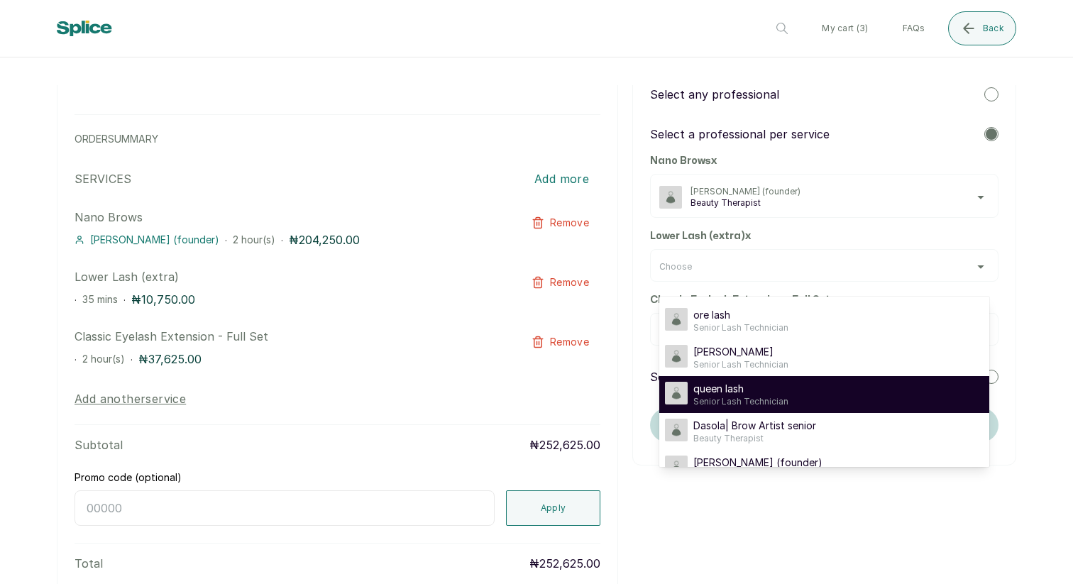
click at [746, 382] on span "queen lash" at bounding box center [740, 389] width 95 height 14
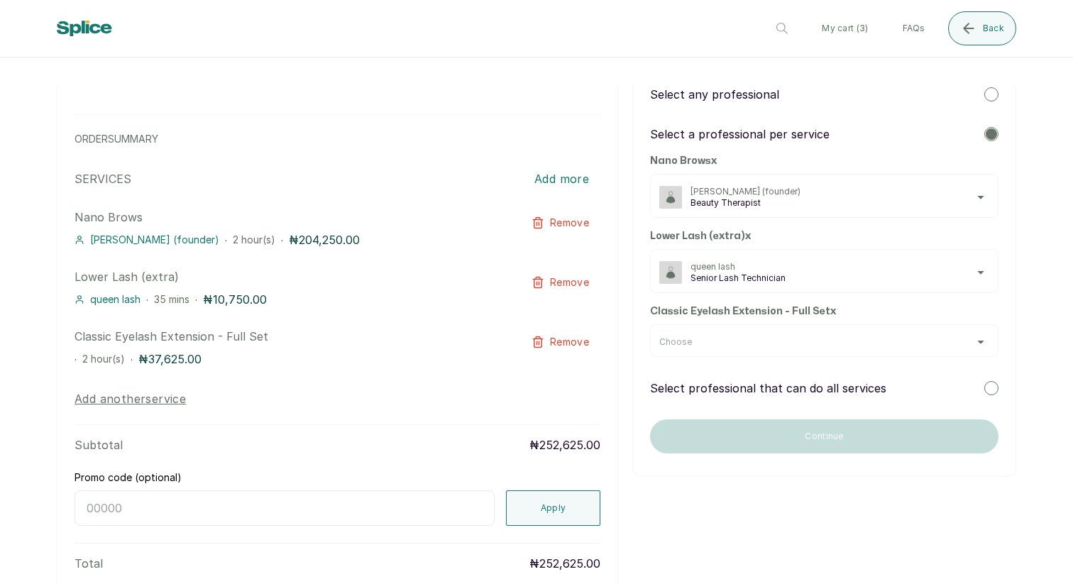
click at [744, 341] on div "Choose" at bounding box center [824, 341] width 330 height 11
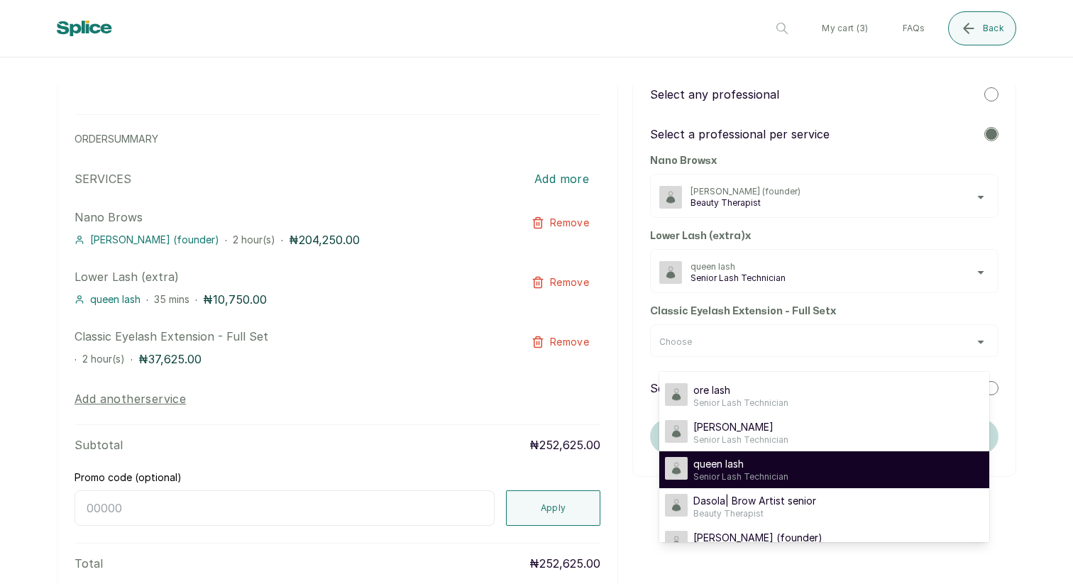
click at [738, 457] on span "queen lash" at bounding box center [740, 464] width 95 height 14
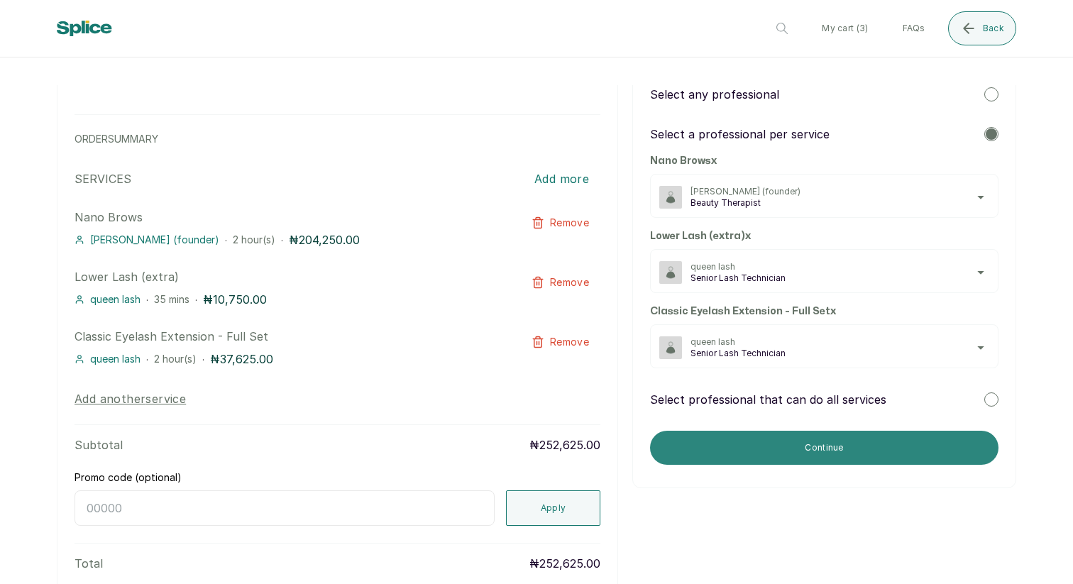
click at [746, 461] on button "Continue" at bounding box center [824, 448] width 348 height 34
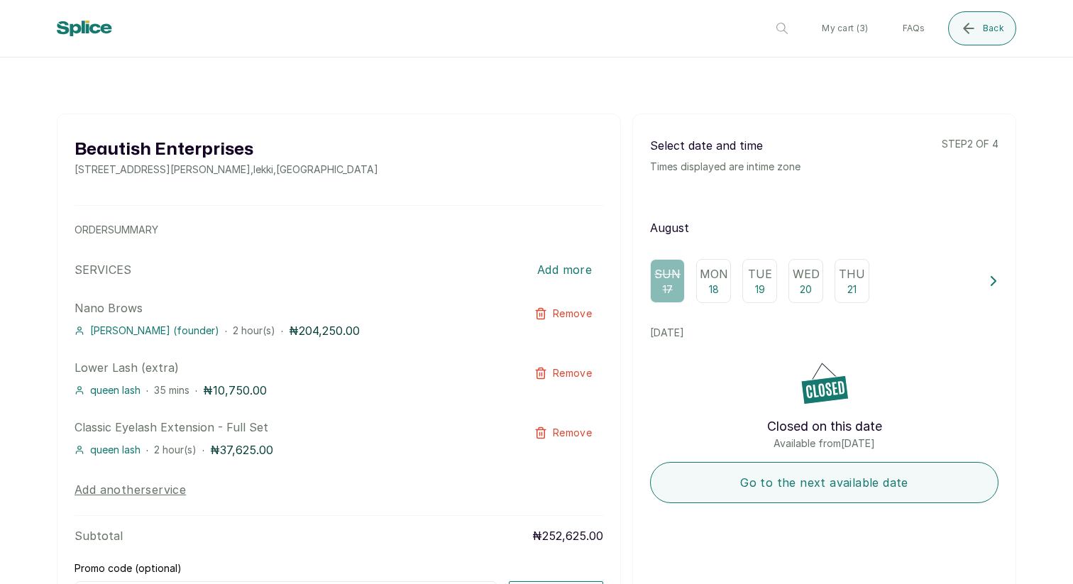
click at [717, 290] on p "18" at bounding box center [714, 289] width 10 height 14
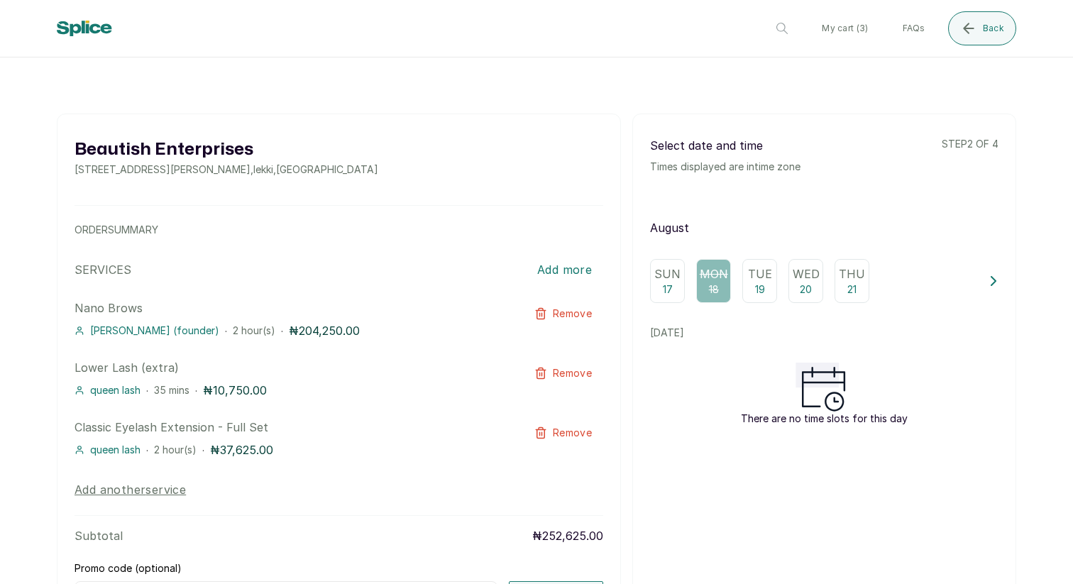
click at [755, 291] on p "19" at bounding box center [760, 289] width 10 height 14
click at [804, 286] on p "20" at bounding box center [806, 289] width 12 height 14
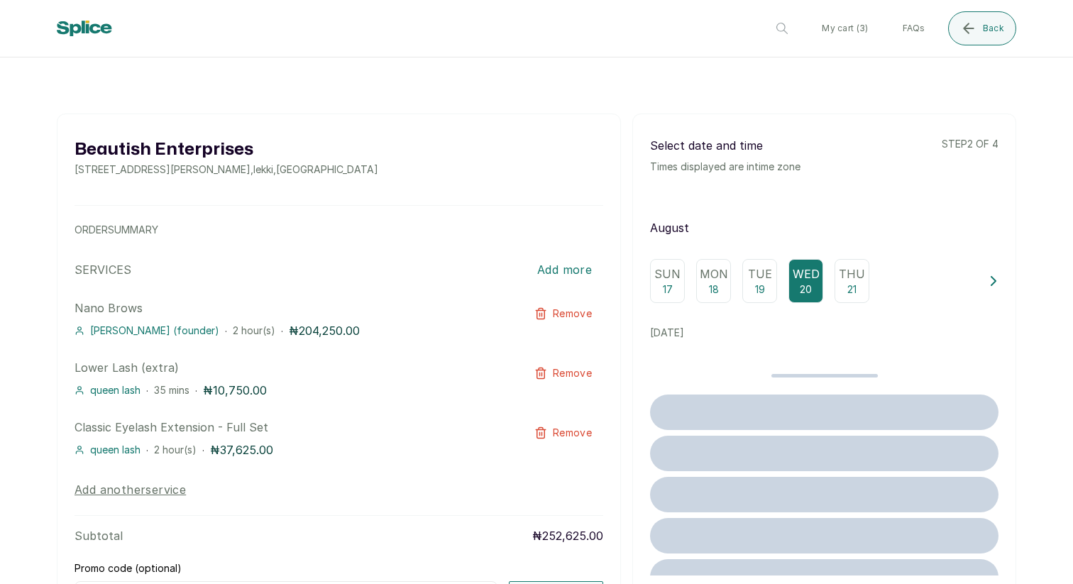
click at [859, 281] on p "Thu" at bounding box center [852, 273] width 26 height 17
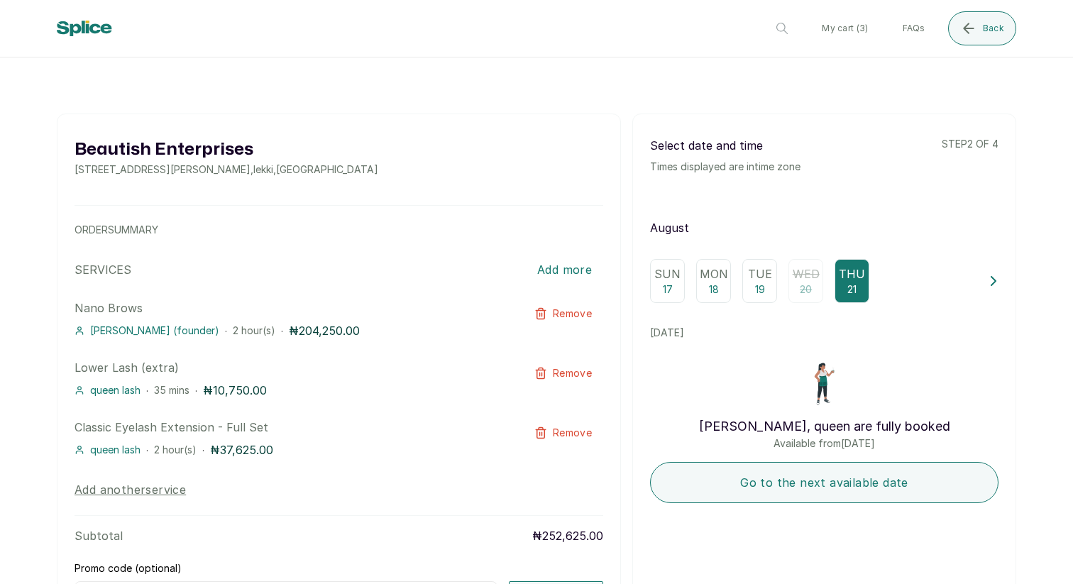
click at [992, 287] on button at bounding box center [993, 281] width 10 height 44
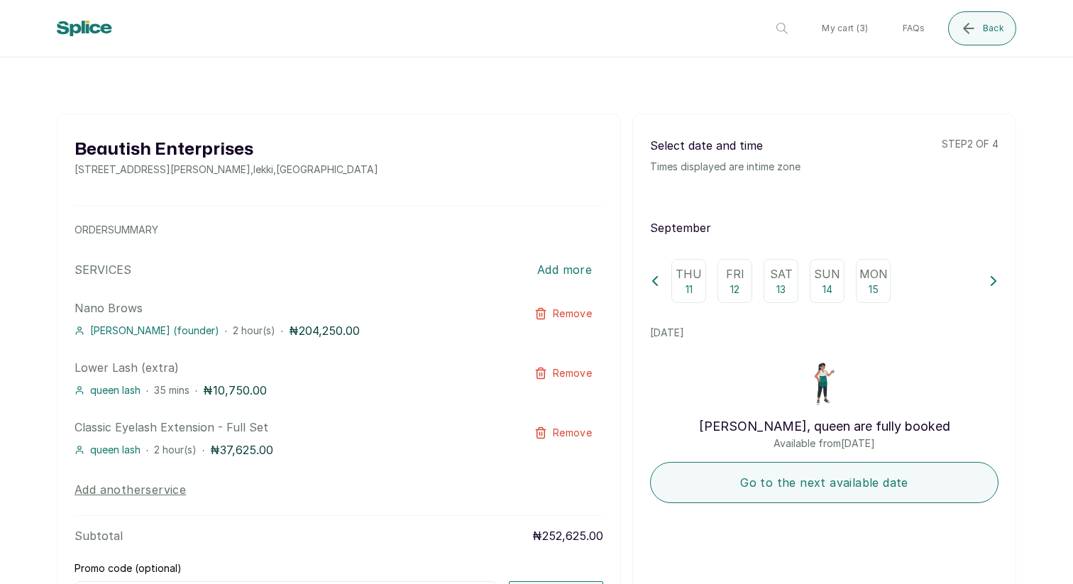
click at [822, 292] on p "14" at bounding box center [827, 289] width 10 height 14
click at [783, 297] on div "Sat 13" at bounding box center [780, 281] width 35 height 44
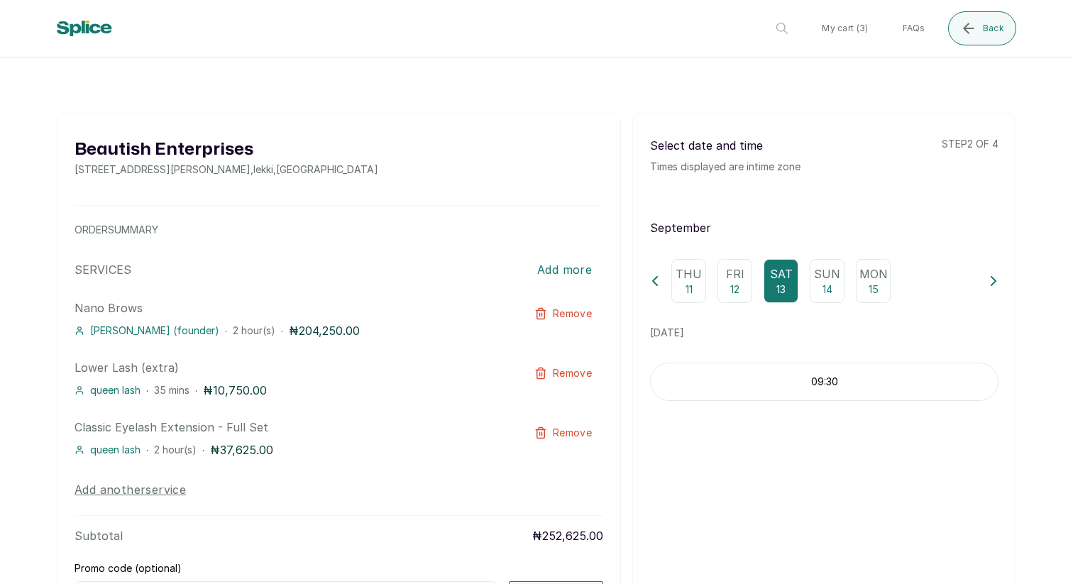
click at [740, 298] on div "Fri 12" at bounding box center [734, 281] width 35 height 44
click at [778, 292] on p "13" at bounding box center [780, 289] width 9 height 14
click at [781, 384] on p "09:30" at bounding box center [824, 382] width 347 height 14
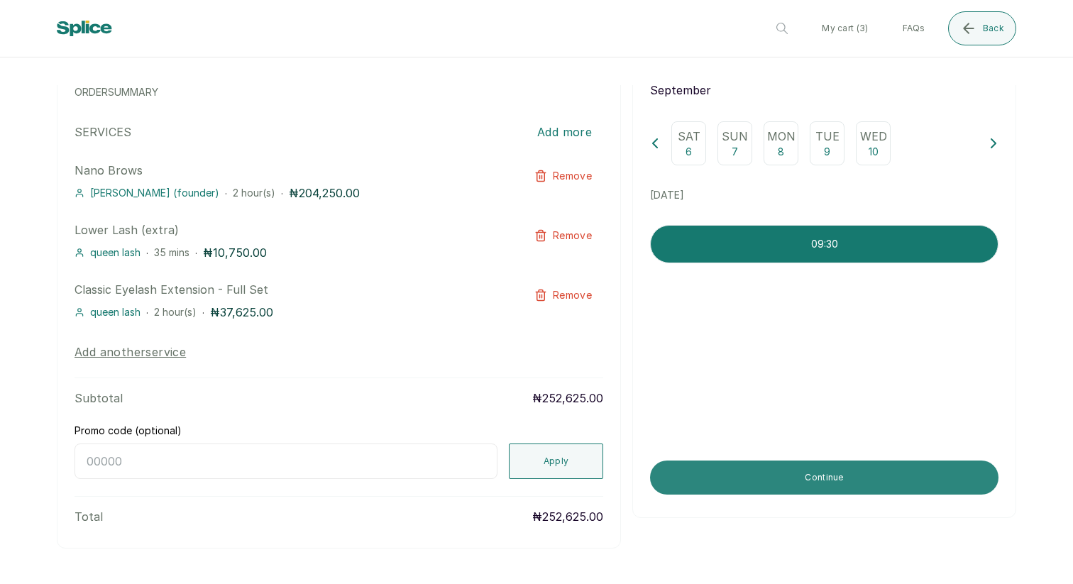
click at [782, 474] on button "Continue" at bounding box center [824, 477] width 348 height 34
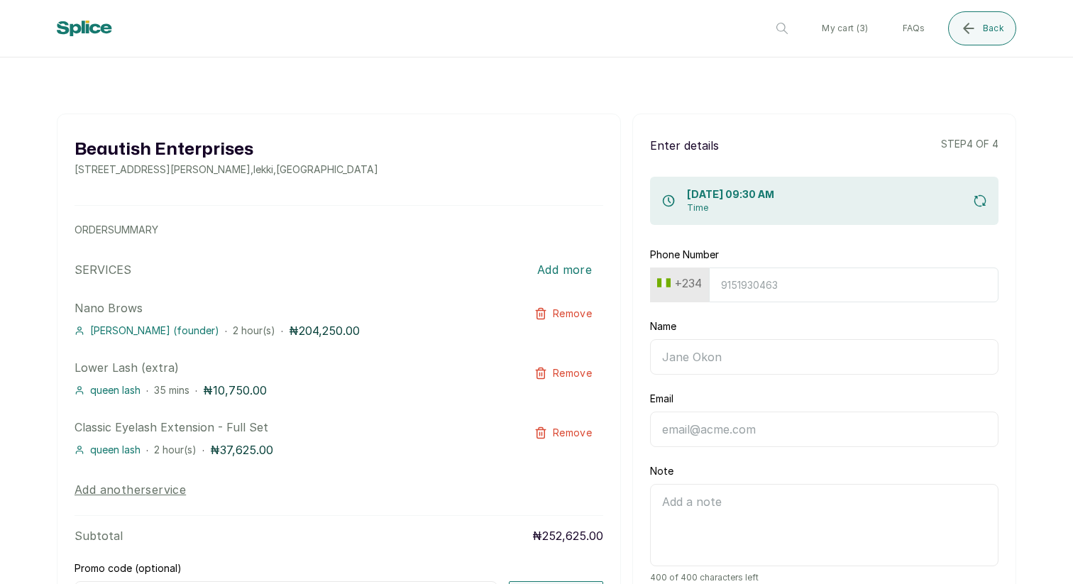
click at [698, 295] on div "+234" at bounding box center [679, 285] width 56 height 26
click at [693, 285] on button "+234" at bounding box center [679, 283] width 56 height 23
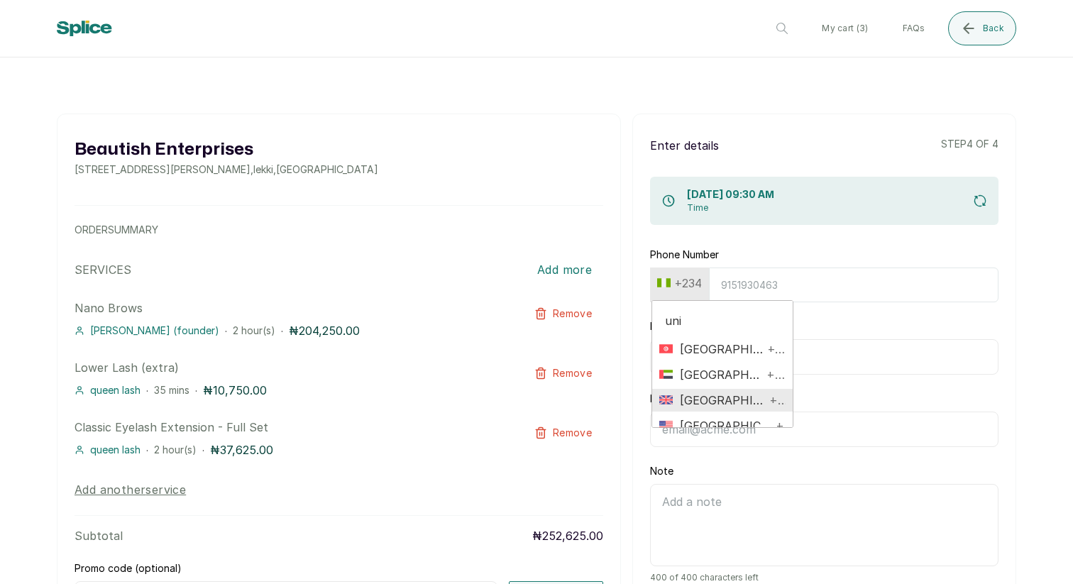
type input "uni"
click at [709, 399] on span "United Kingdom" at bounding box center [719, 400] width 93 height 17
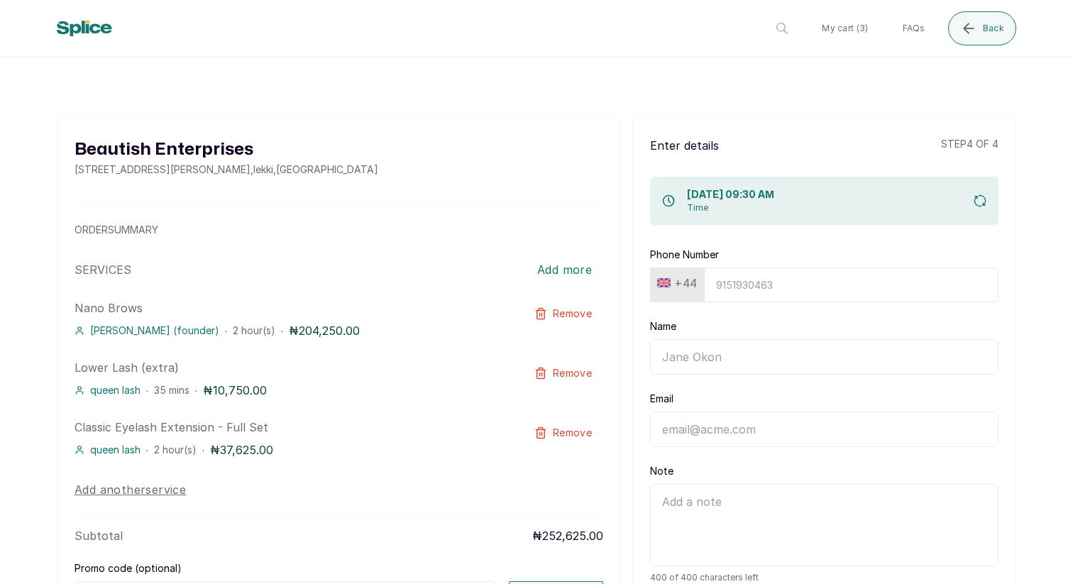
click at [756, 288] on input "Phone Number" at bounding box center [851, 284] width 294 height 35
type input "7898622231"
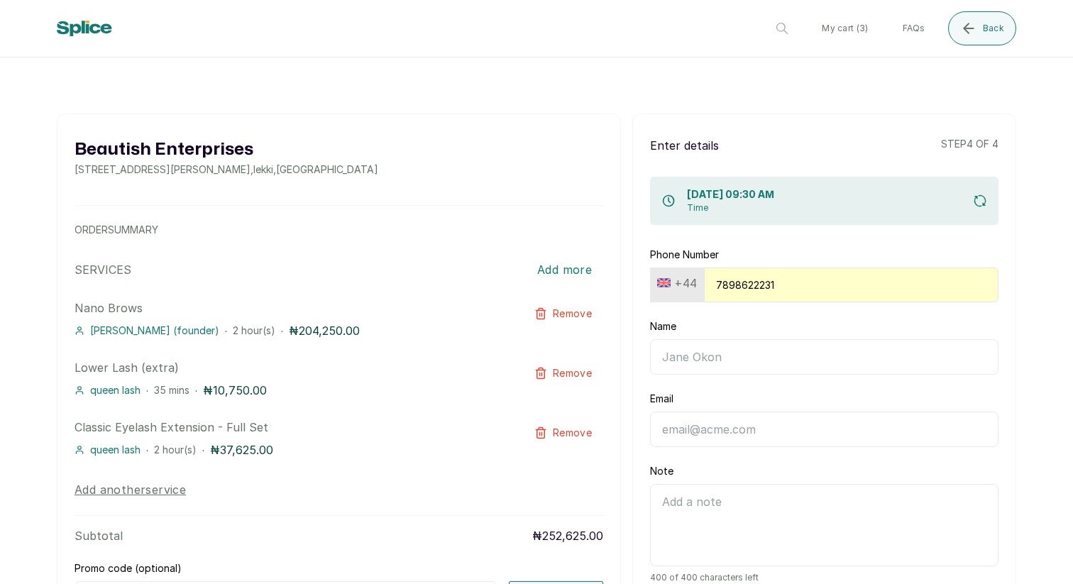
type input "Layole Oladimeji"
type input "prm4lo@yahoo.com"
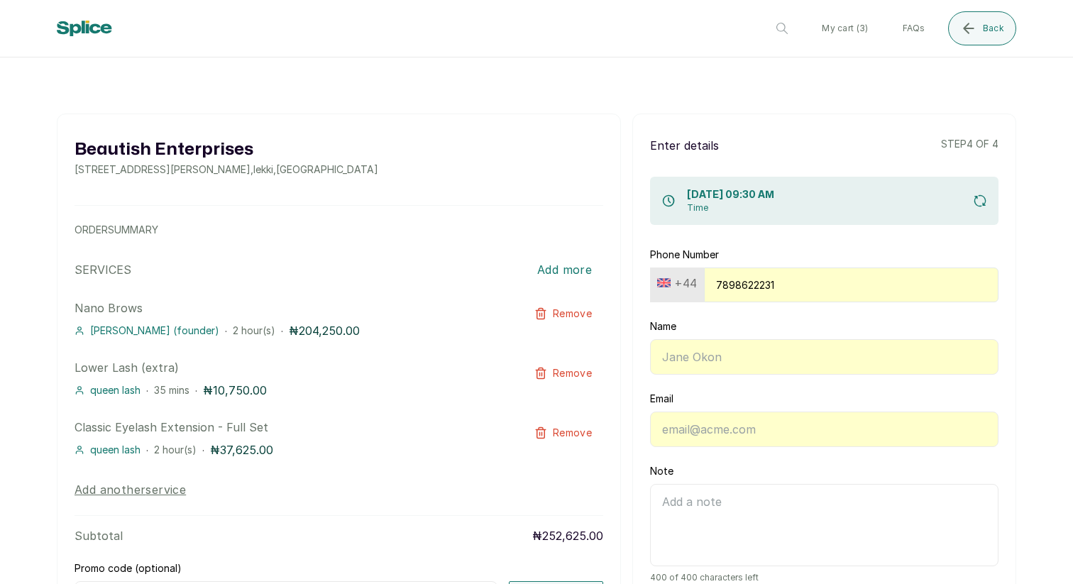
click at [737, 356] on input "Name" at bounding box center [824, 356] width 348 height 35
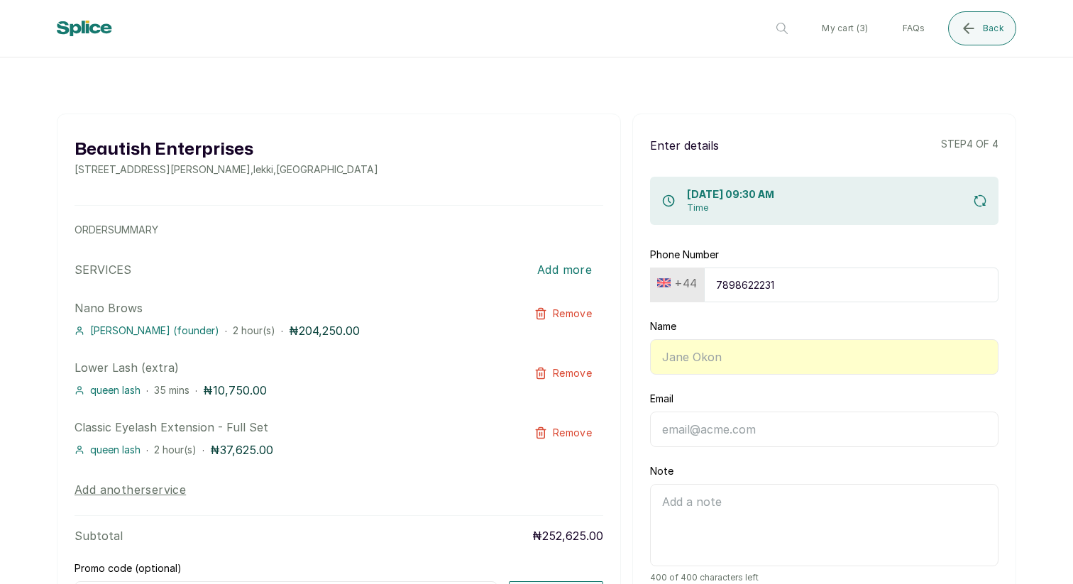
click at [734, 436] on input "Email" at bounding box center [824, 429] width 348 height 35
type input "prm4lo@yahoo.com"
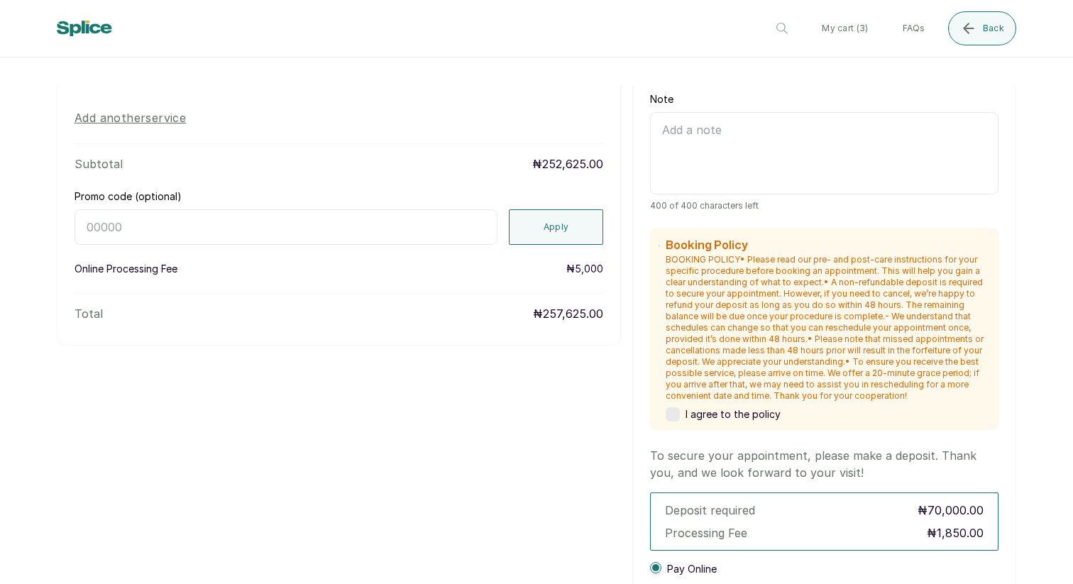
scroll to position [541, 0]
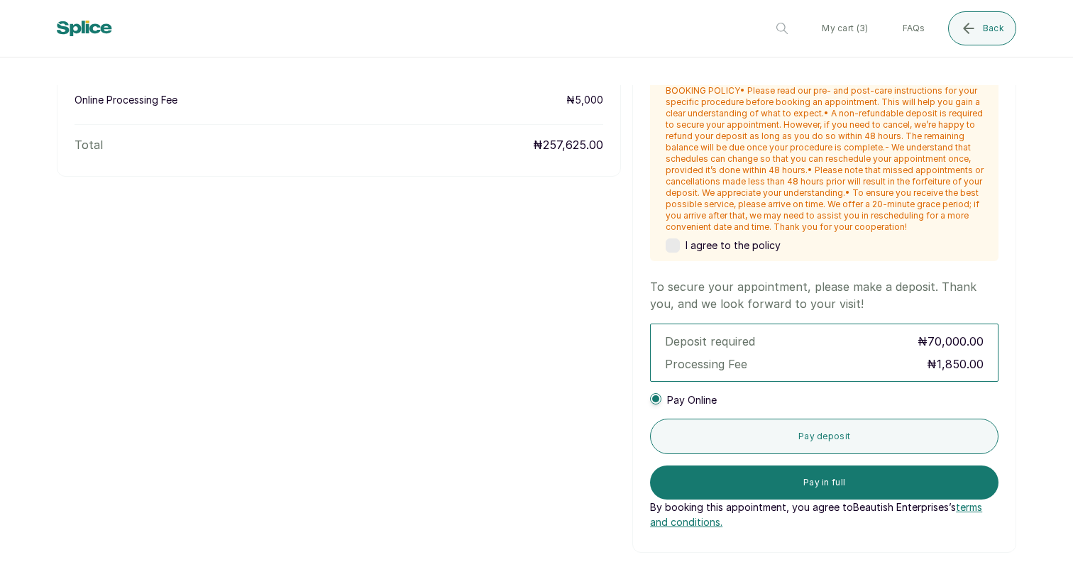
click at [679, 244] on label at bounding box center [673, 245] width 14 height 14
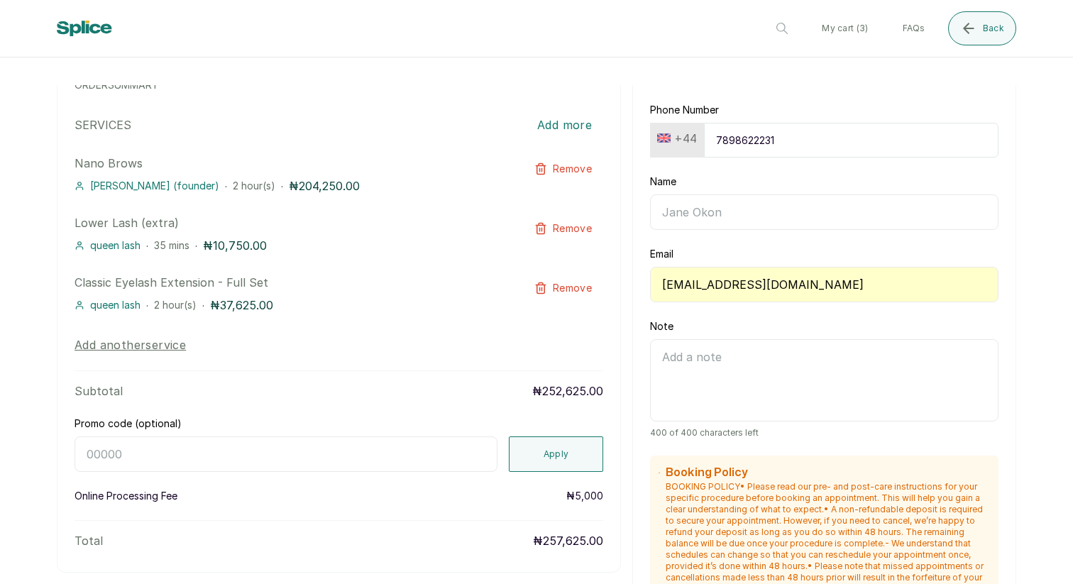
scroll to position [141, 0]
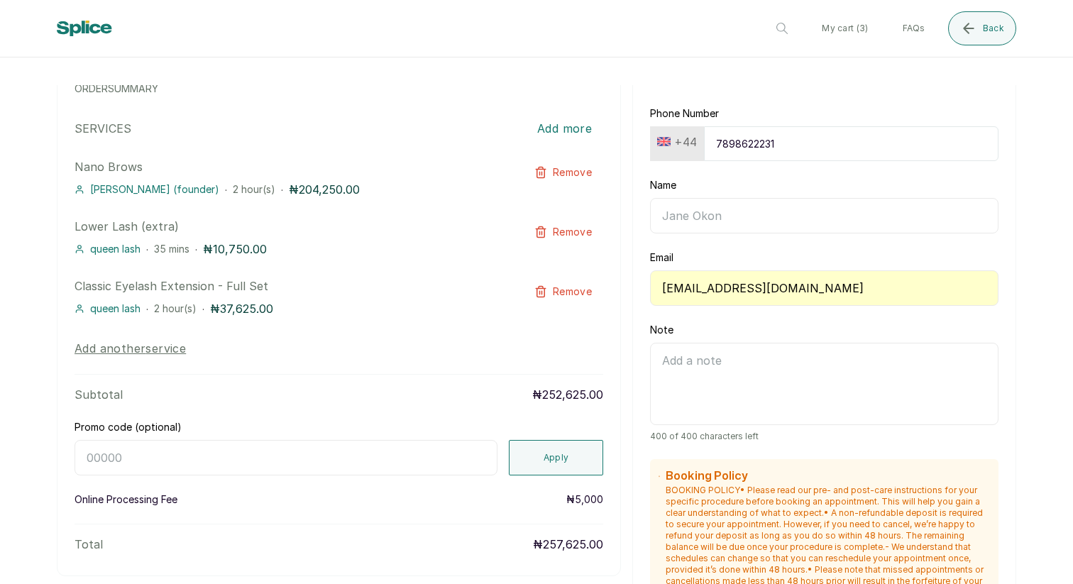
click at [578, 232] on span "Remove" at bounding box center [572, 232] width 39 height 14
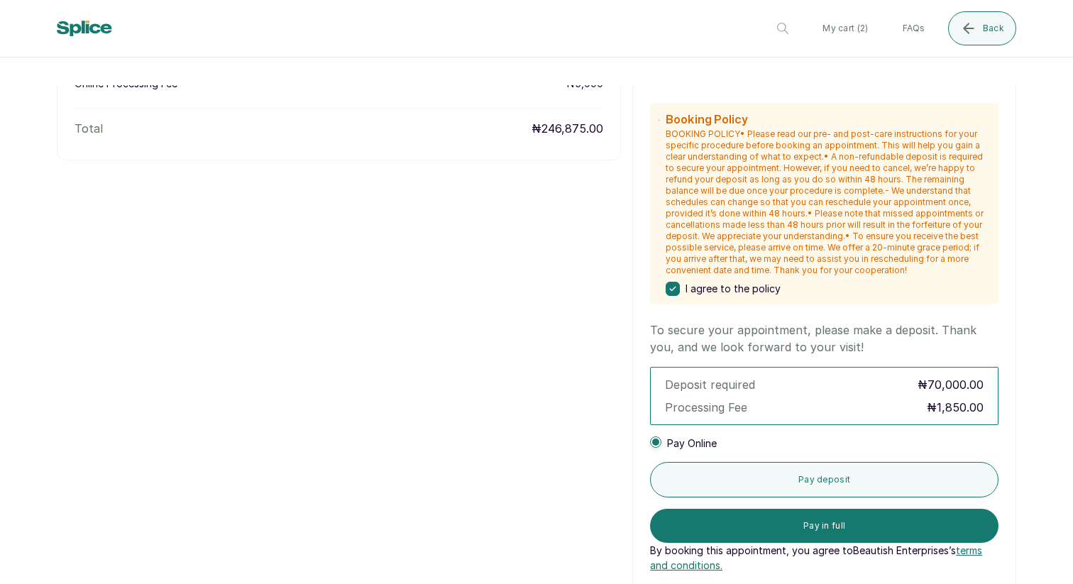
scroll to position [541, 0]
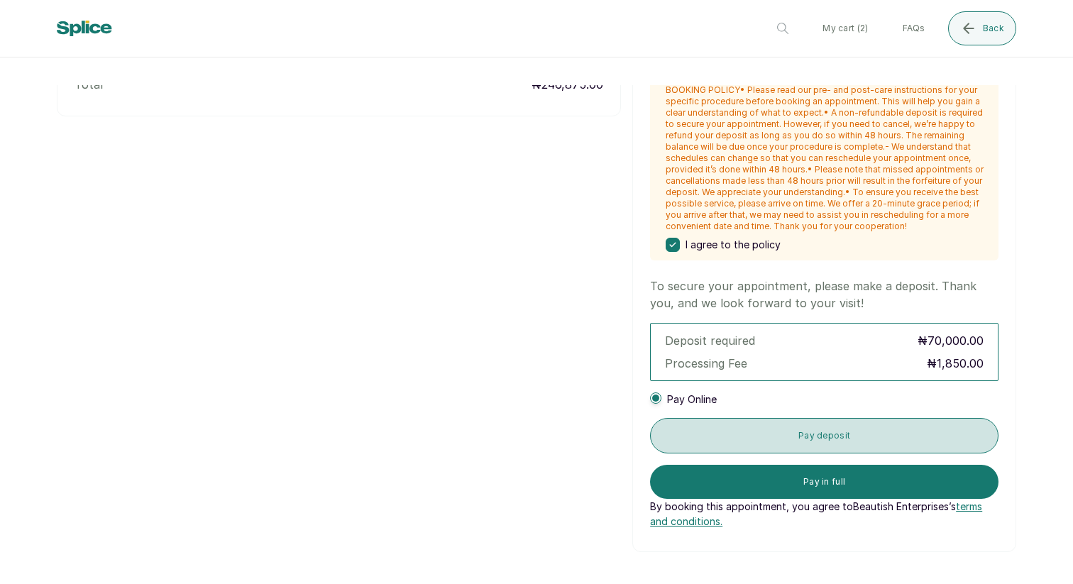
click at [764, 439] on button "Pay deposit" at bounding box center [824, 435] width 348 height 35
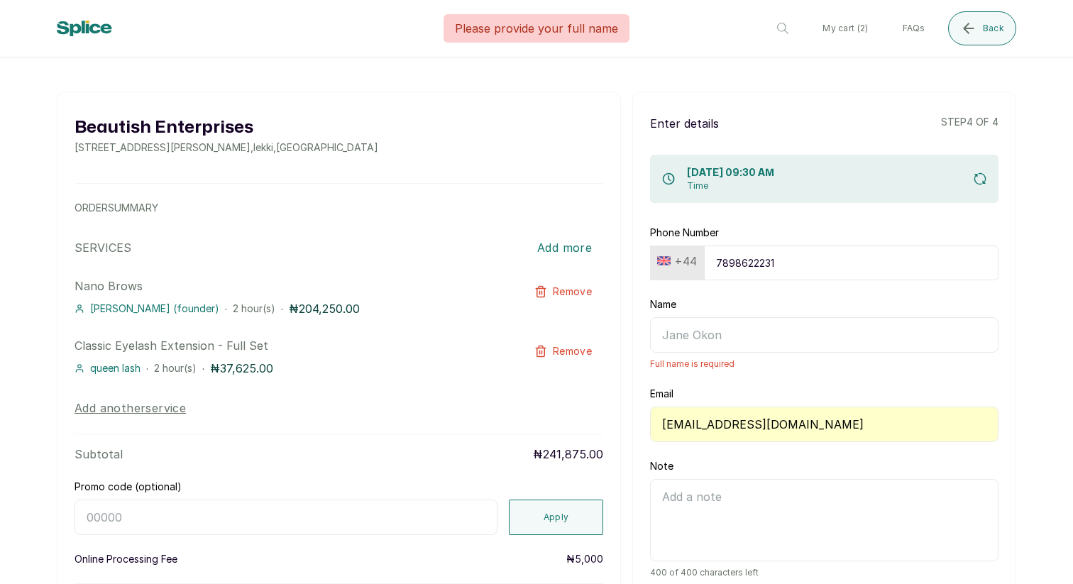
type input "Layole Oladimeji"
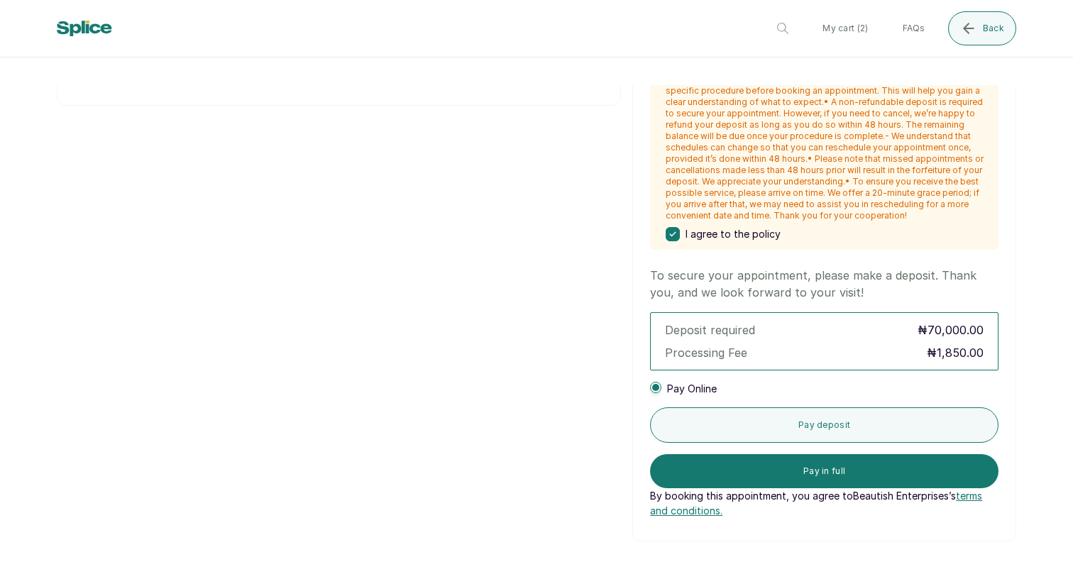
scroll to position [568, 0]
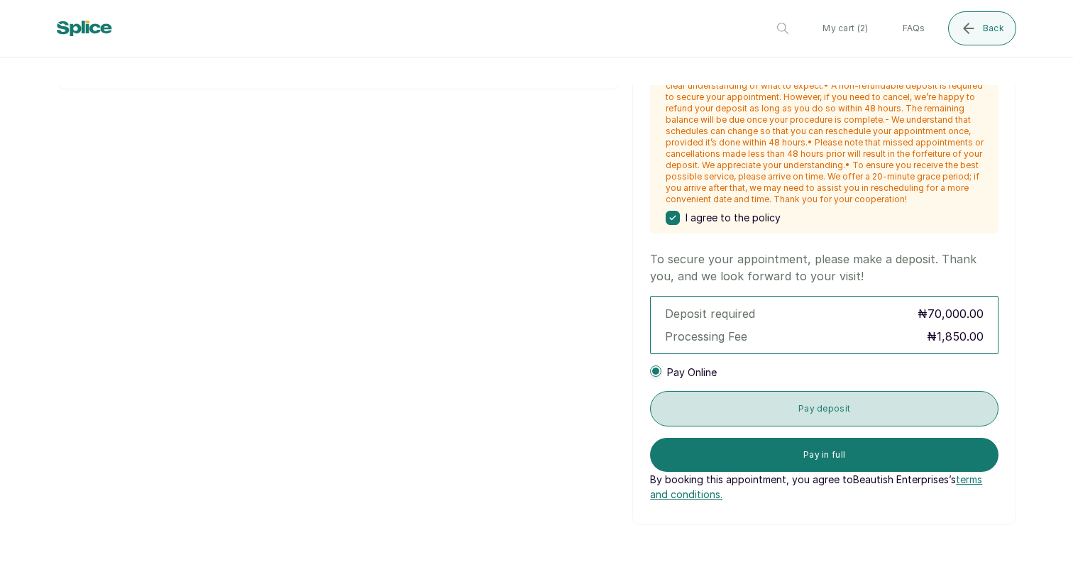
click at [790, 407] on button "Pay deposit" at bounding box center [824, 408] width 348 height 35
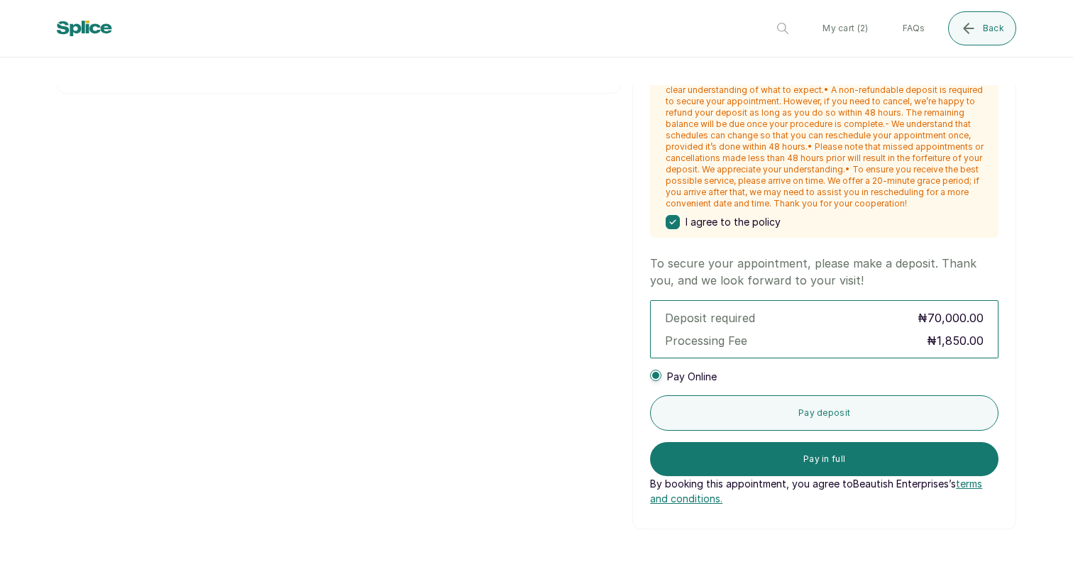
scroll to position [630, 0]
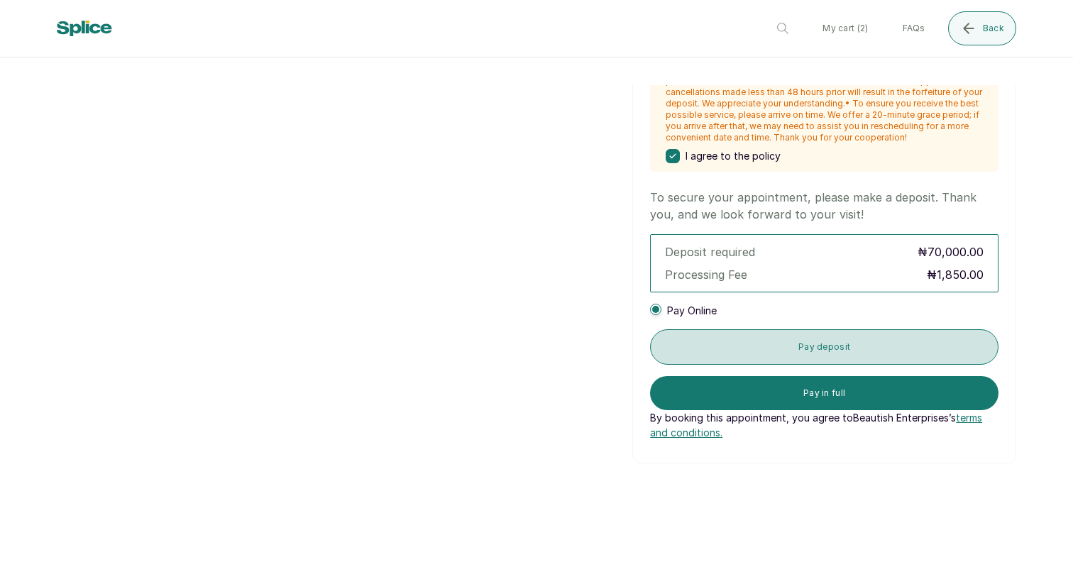
click at [770, 358] on button "Pay deposit" at bounding box center [824, 346] width 348 height 35
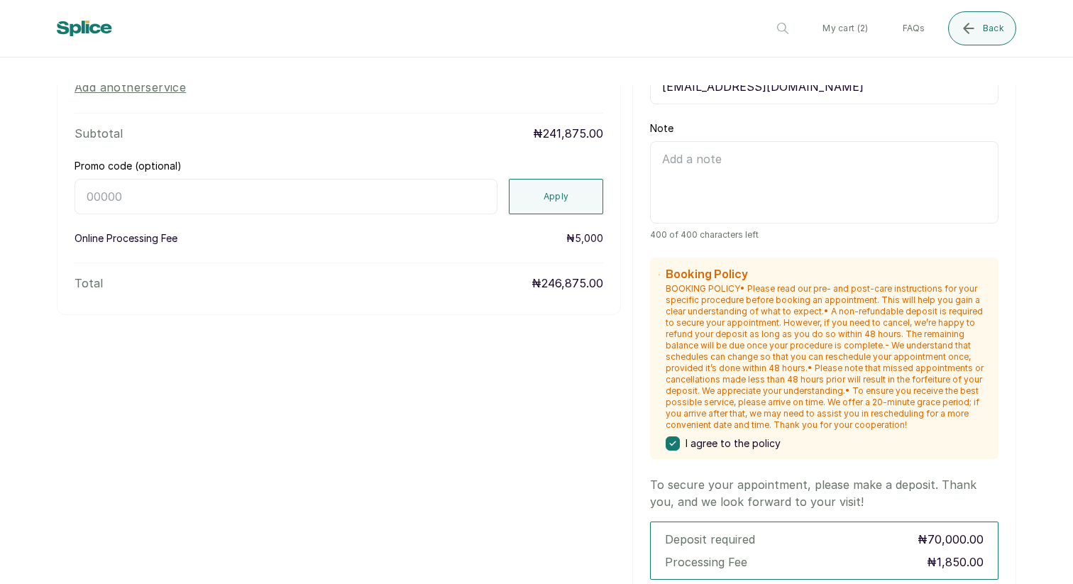
scroll to position [0, 0]
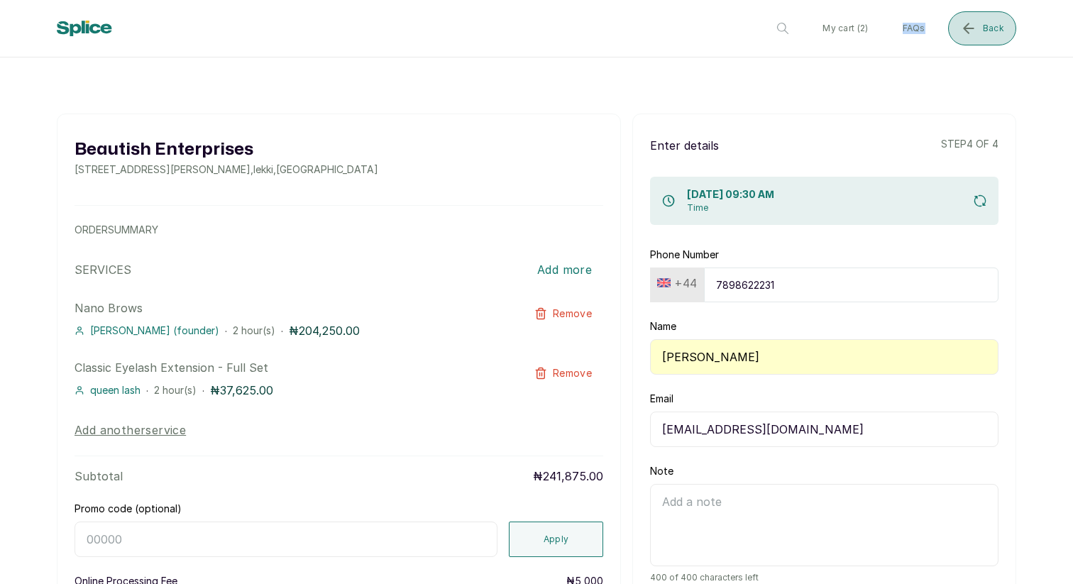
click at [981, 35] on button "Back" at bounding box center [982, 28] width 68 height 34
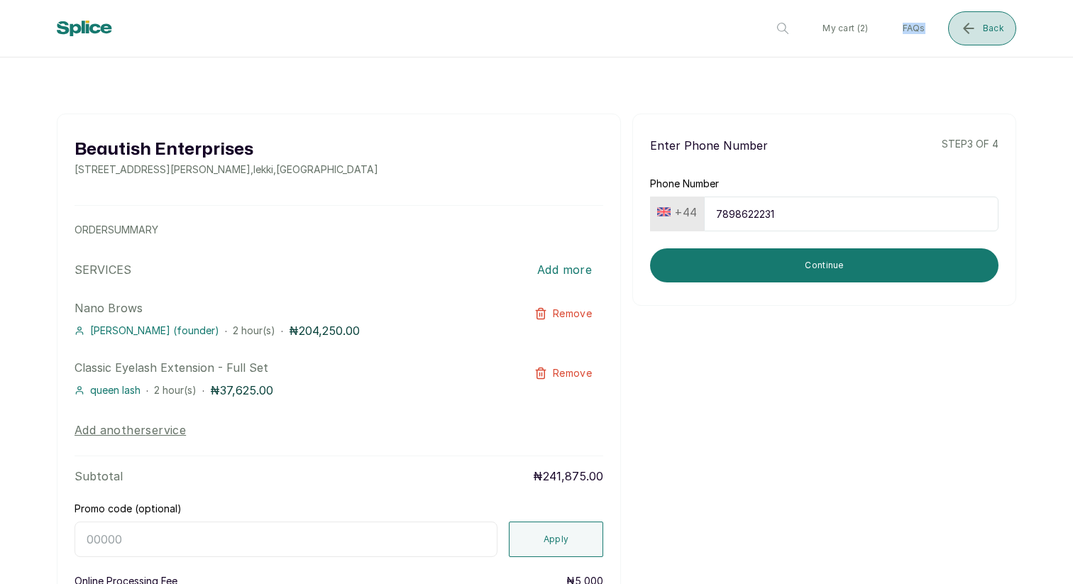
click at [981, 35] on button "Back" at bounding box center [982, 28] width 68 height 34
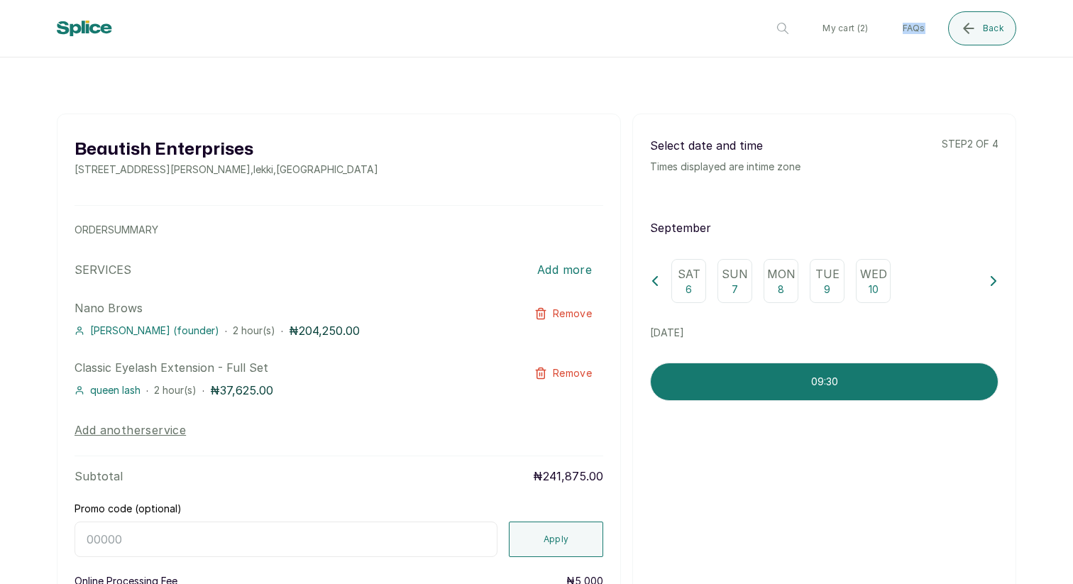
click at [993, 282] on icon at bounding box center [993, 281] width 4 height 9
click at [732, 285] on p "12" at bounding box center [734, 289] width 9 height 14
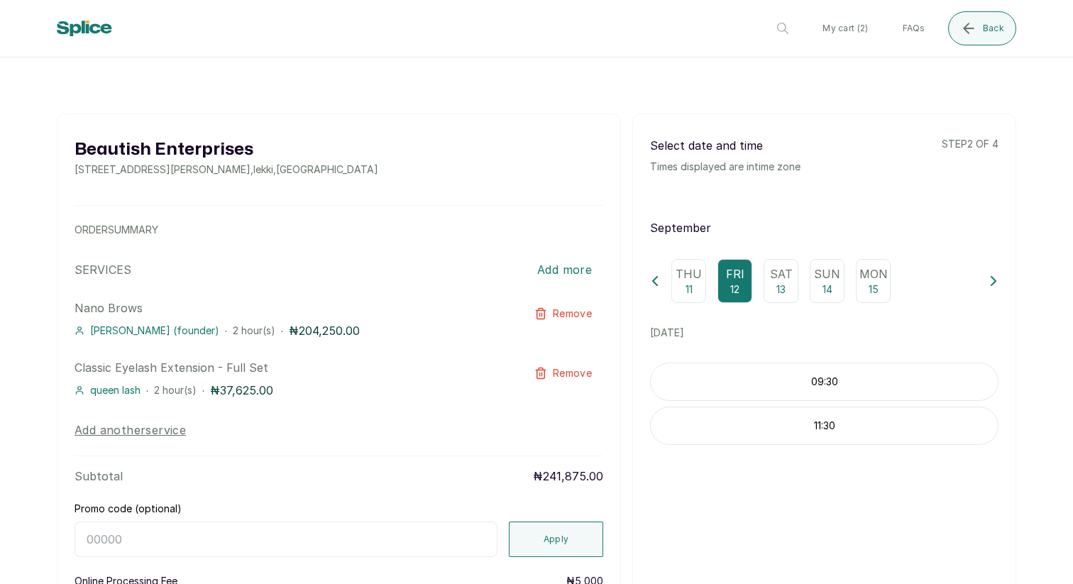
click at [703, 283] on div "Thu 11" at bounding box center [688, 281] width 35 height 44
click at [681, 282] on p "Thu" at bounding box center [688, 273] width 26 height 17
click at [661, 282] on div "Thu 11 Fri 12 Sat 13 Sun 14 Mon 15" at bounding box center [824, 281] width 348 height 44
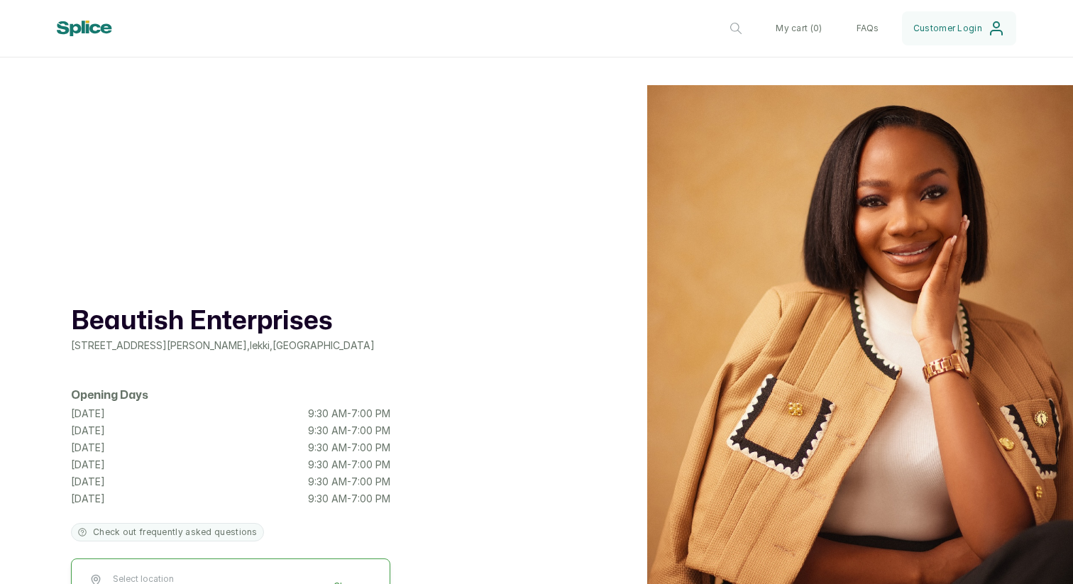
scroll to position [0, 447]
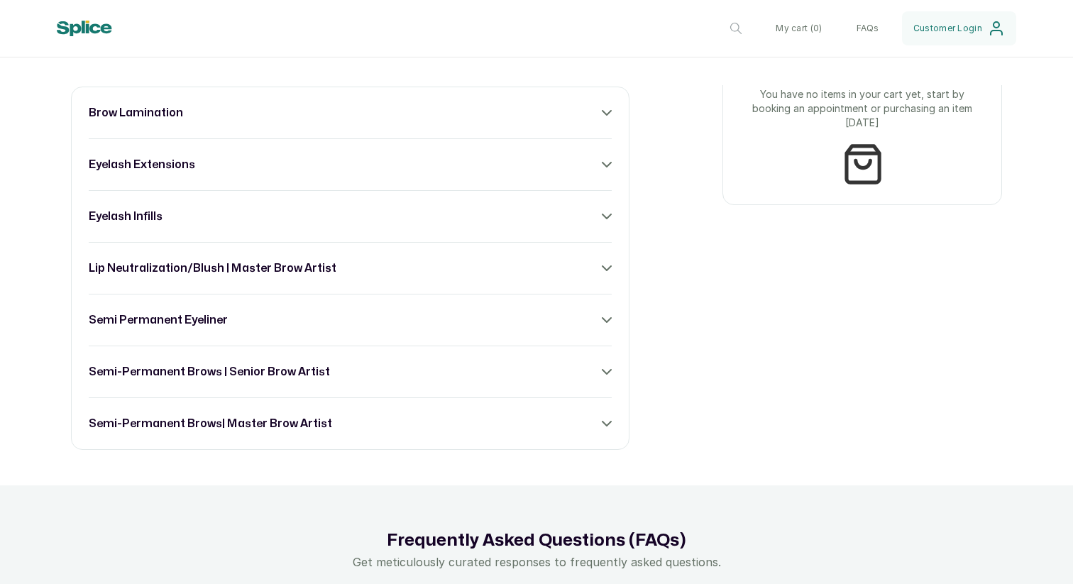
scroll to position [905, 0]
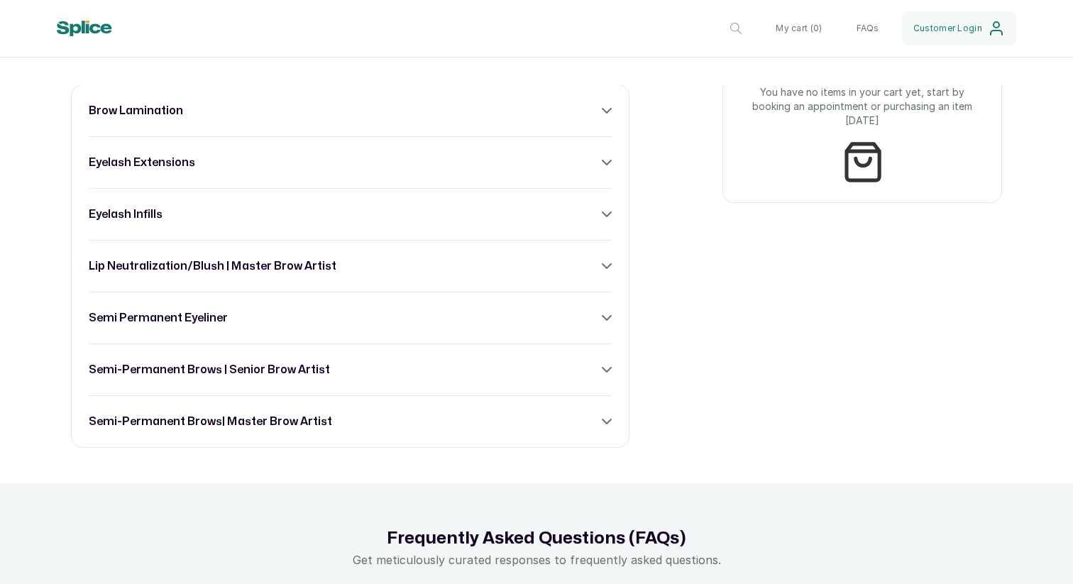
click at [346, 414] on div "semi-permanent brows| master brow artist" at bounding box center [350, 421] width 523 height 17
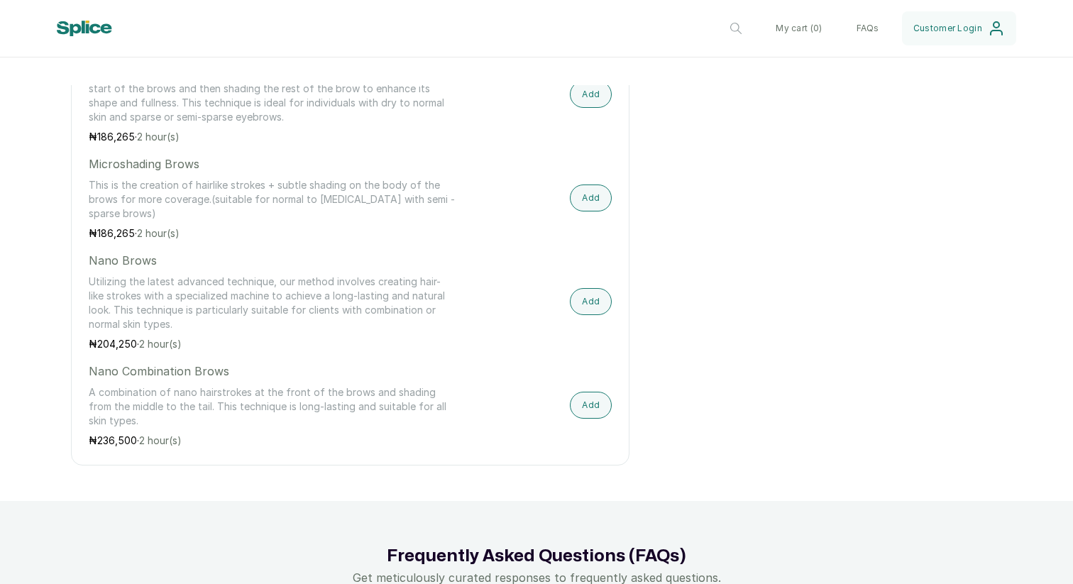
scroll to position [1685, 0]
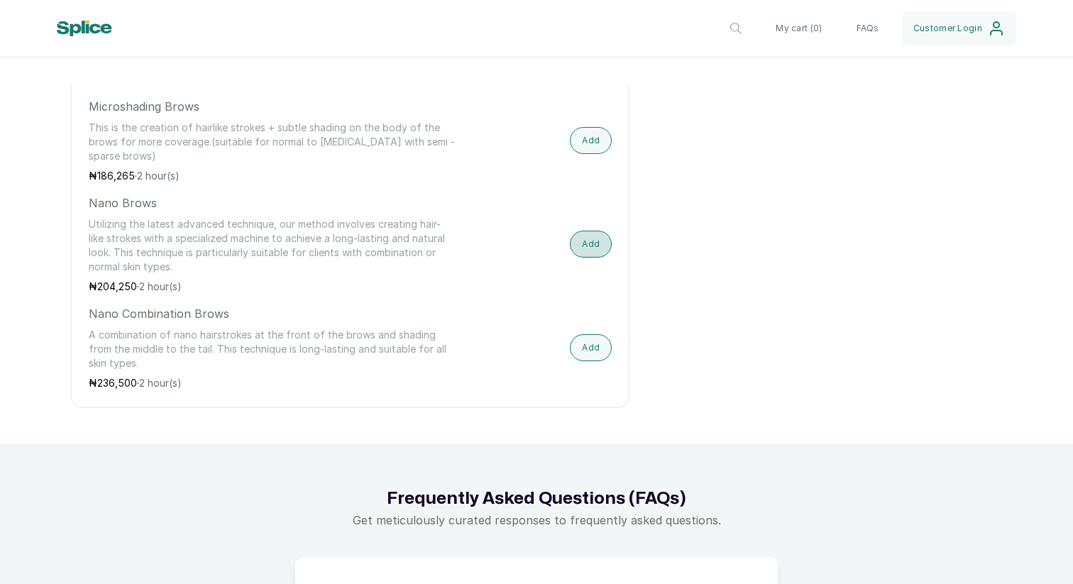
click at [603, 241] on button "Add" at bounding box center [591, 244] width 42 height 27
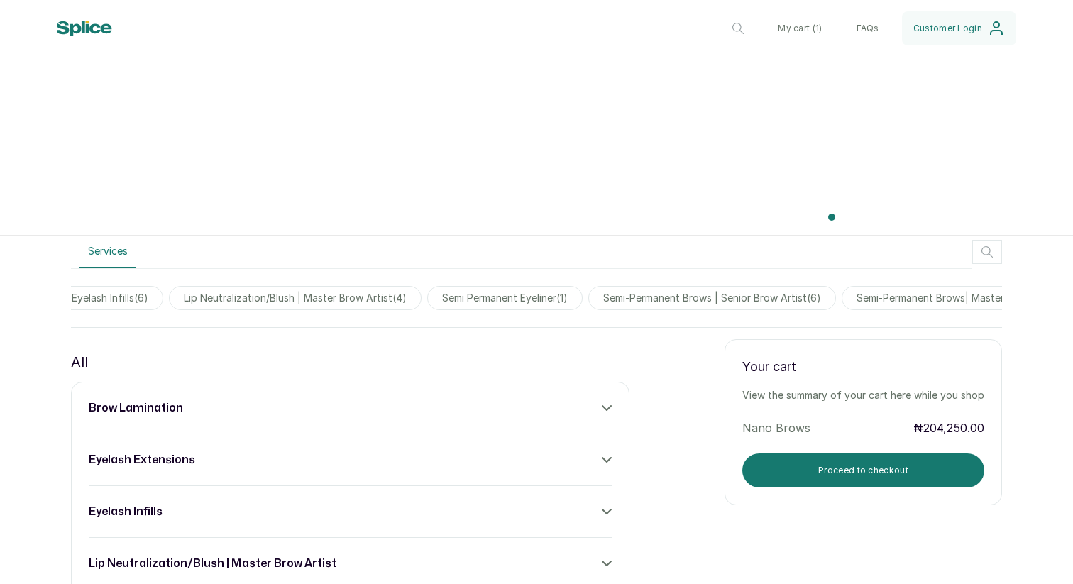
scroll to position [0, 323]
